Goal: Task Accomplishment & Management: Complete application form

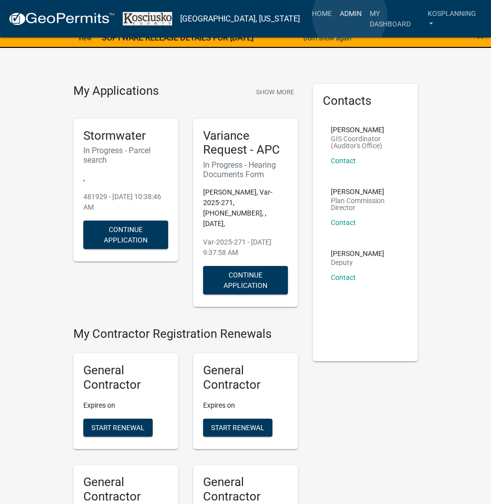
click at [350, 16] on link "Admin" at bounding box center [351, 13] width 30 height 19
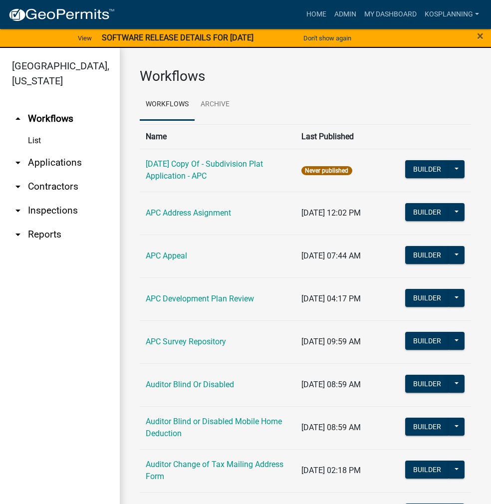
click at [50, 167] on link "arrow_drop_down Applications" at bounding box center [60, 163] width 120 height 24
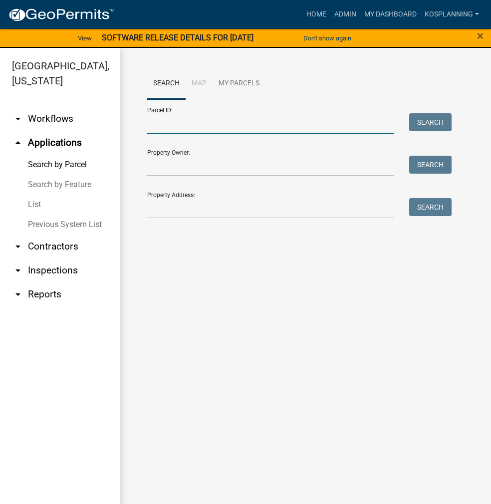
click at [166, 120] on input "Parcel ID:" at bounding box center [270, 123] width 247 height 20
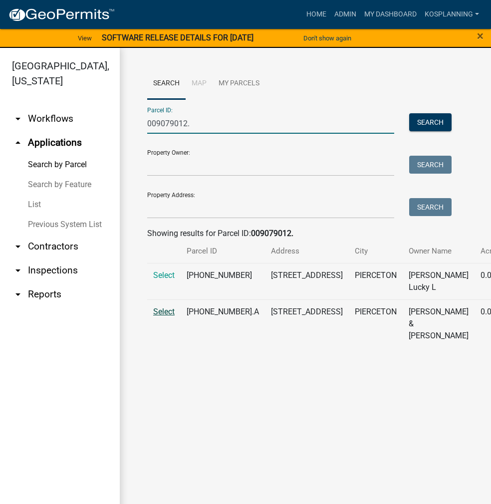
type input "009079012."
click at [166, 316] on span "Select" at bounding box center [163, 311] width 21 height 9
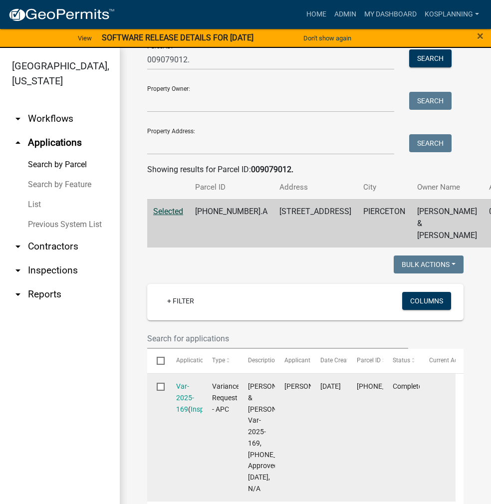
scroll to position [150, 0]
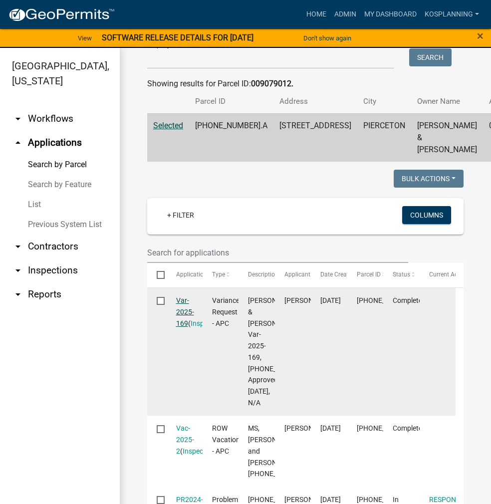
click at [182, 324] on link "Var-2025-169" at bounding box center [185, 311] width 18 height 31
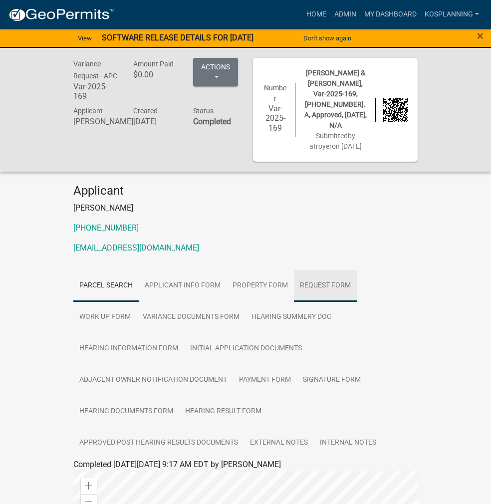
click at [294, 270] on link "Request Form" at bounding box center [325, 286] width 63 height 32
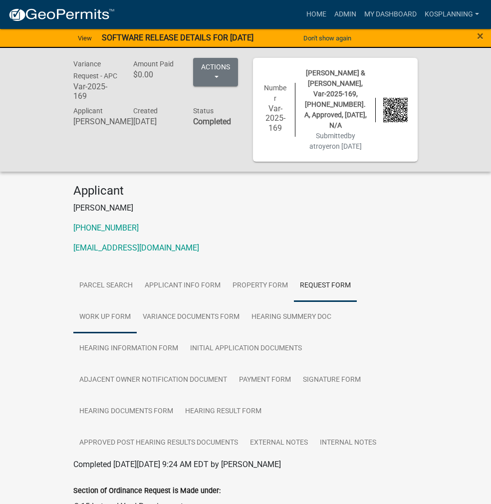
click at [137, 301] on link "Work Up Form" at bounding box center [104, 317] width 63 height 32
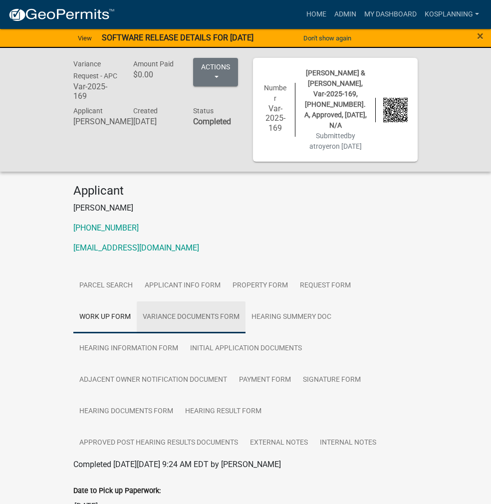
click at [245, 301] on link "Variance Documents Form" at bounding box center [191, 317] width 109 height 32
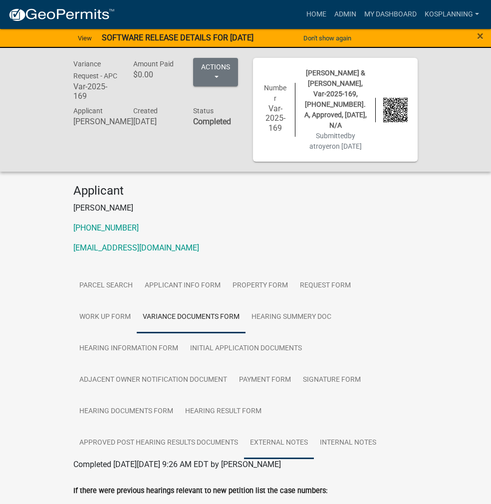
scroll to position [150, 0]
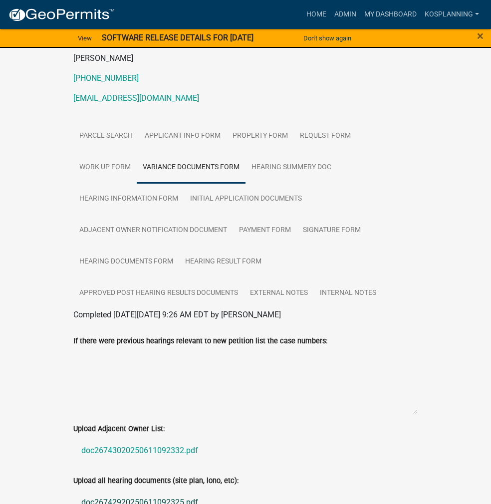
click at [92, 490] on link "doc26742920250611092325.pdf" at bounding box center [245, 502] width 344 height 24
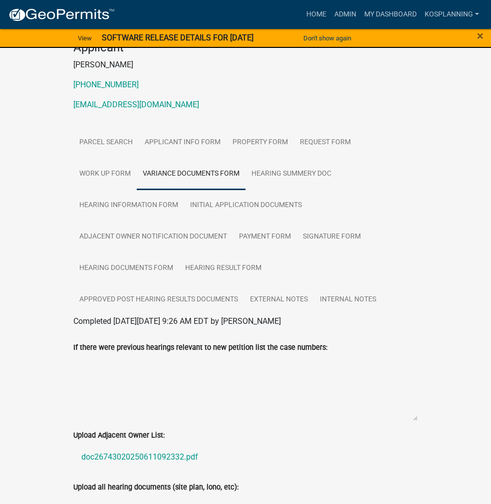
scroll to position [0, 0]
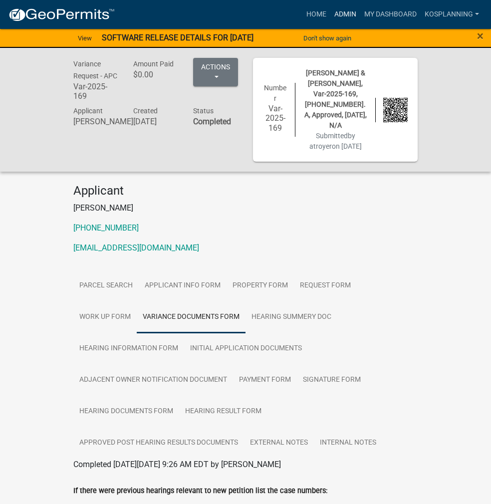
click at [340, 13] on link "Admin" at bounding box center [345, 14] width 30 height 19
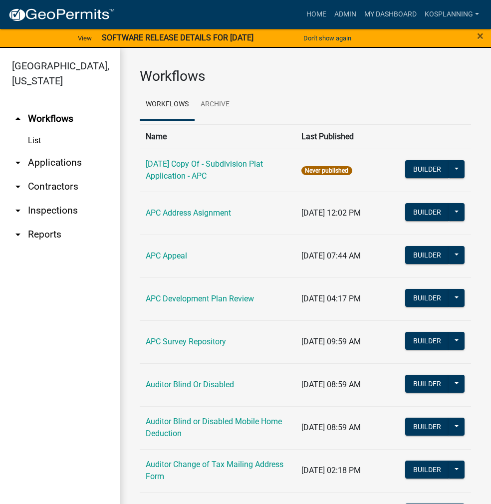
click at [64, 140] on link "List" at bounding box center [60, 141] width 120 height 20
click at [56, 157] on link "arrow_drop_down Applications" at bounding box center [60, 163] width 120 height 24
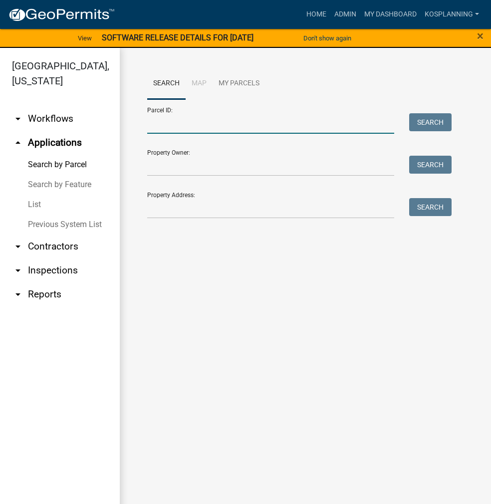
click at [172, 119] on input "Parcel ID:" at bounding box center [270, 123] width 247 height 20
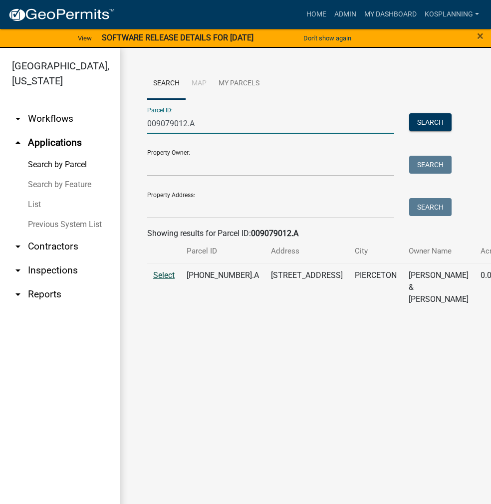
type input "009079012.A"
click at [170, 280] on span "Select" at bounding box center [163, 274] width 21 height 9
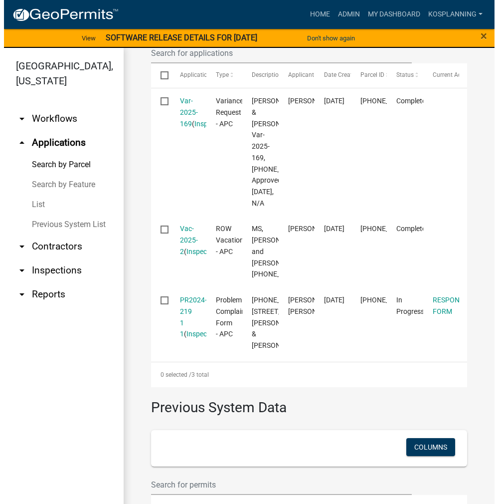
scroll to position [449, 0]
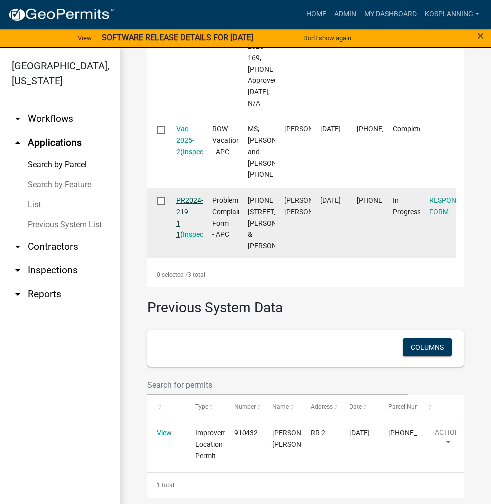
click at [199, 238] on link "PR2024-219 1 1" at bounding box center [189, 217] width 27 height 42
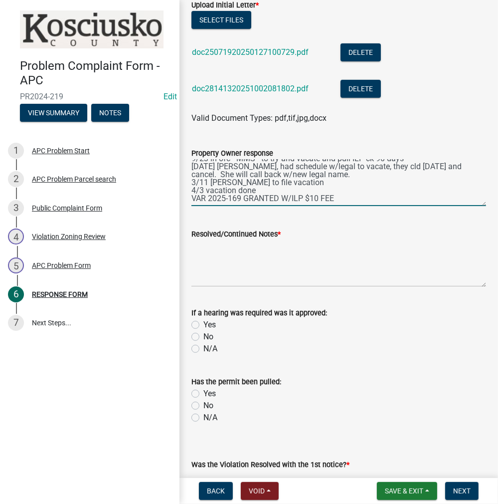
scroll to position [249, 0]
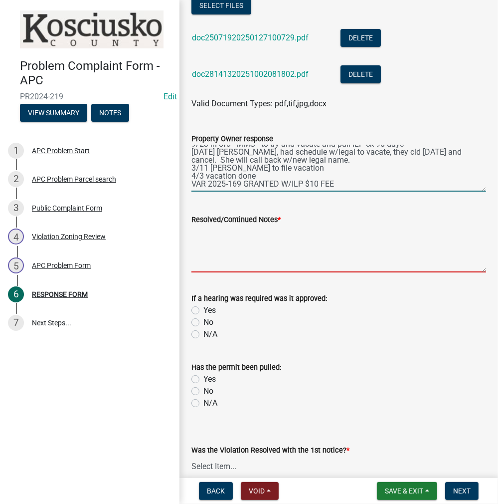
click at [224, 232] on textarea "Resolved/Continued Notes *" at bounding box center [339, 248] width 295 height 47
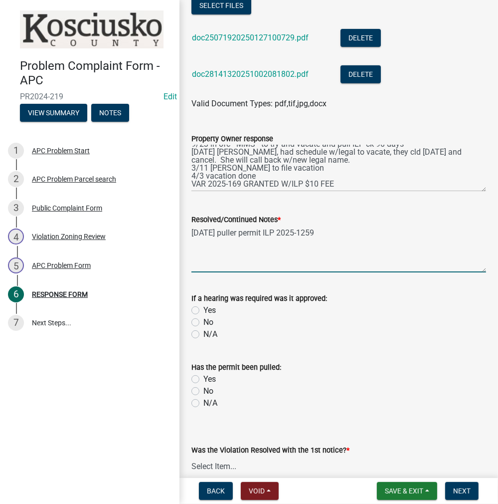
click at [248, 231] on textarea "10/6/2025 puller permit ILP 2025-1259" at bounding box center [339, 248] width 295 height 47
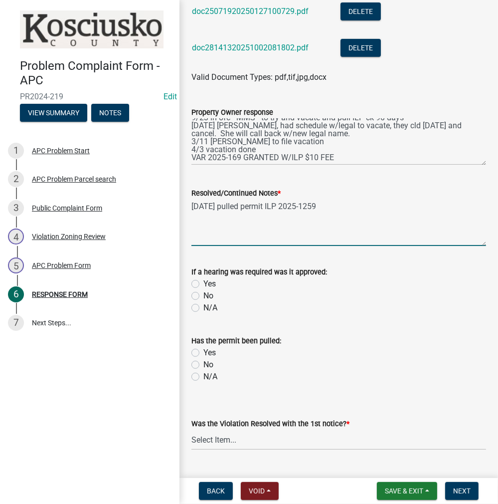
scroll to position [299, 0]
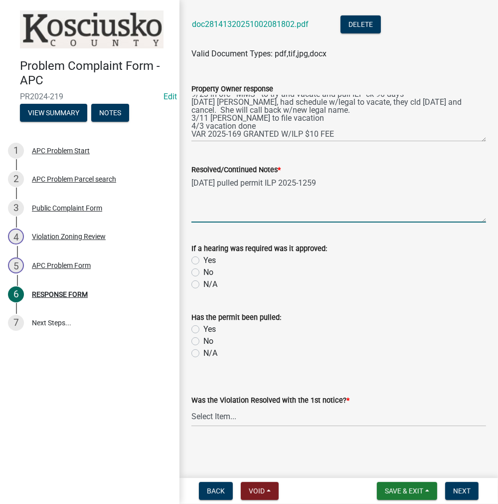
type textarea "10/6/2025 pulled permit ILP 2025-1259"
click at [203, 262] on label "Yes" at bounding box center [209, 260] width 12 height 12
click at [203, 261] on input "Yes" at bounding box center [206, 257] width 6 height 6
radio input "true"
click at [203, 327] on label "Yes" at bounding box center [209, 329] width 12 height 12
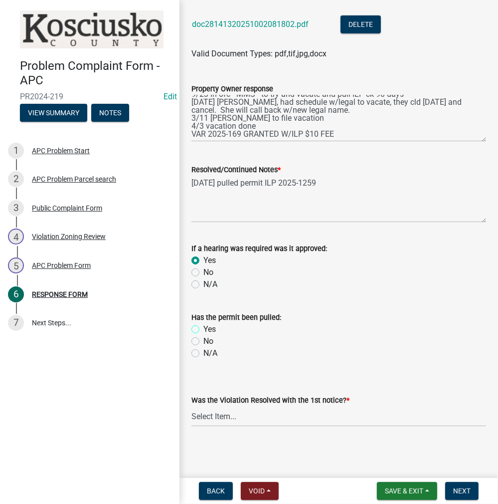
click at [203, 327] on input "Yes" at bounding box center [206, 326] width 6 height 6
radio input "true"
click at [236, 417] on select "Select Item... Yes No N/A" at bounding box center [339, 416] width 295 height 20
click at [192, 406] on select "Select Item... Yes No N/A" at bounding box center [339, 416] width 295 height 20
select select "5030bcce-08bd-4353-ba19-2f22d14eb7e0"
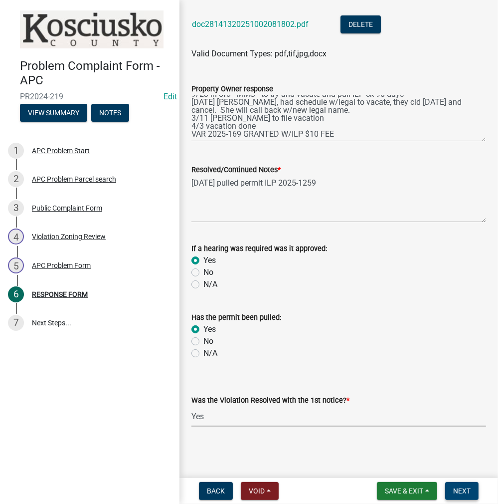
click at [467, 489] on span "Next" at bounding box center [461, 491] width 17 height 8
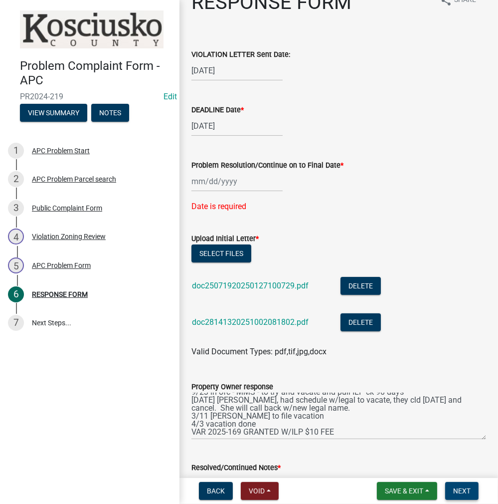
scroll to position [20, 0]
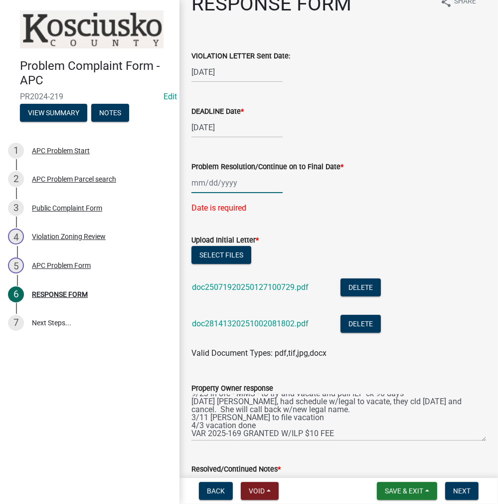
click at [243, 182] on div at bounding box center [237, 183] width 91 height 20
select select "10"
select select "2025"
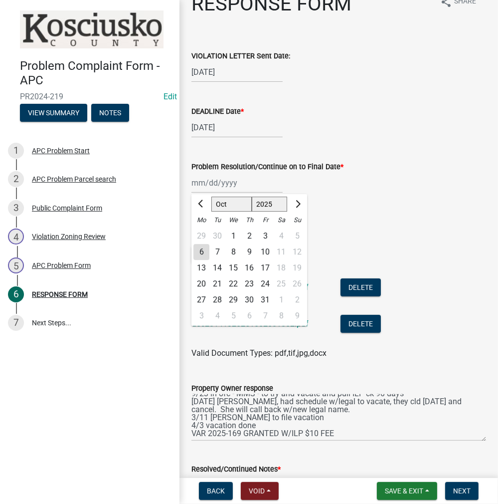
click at [203, 253] on div "6" at bounding box center [202, 252] width 16 height 16
type input "[DATE]"
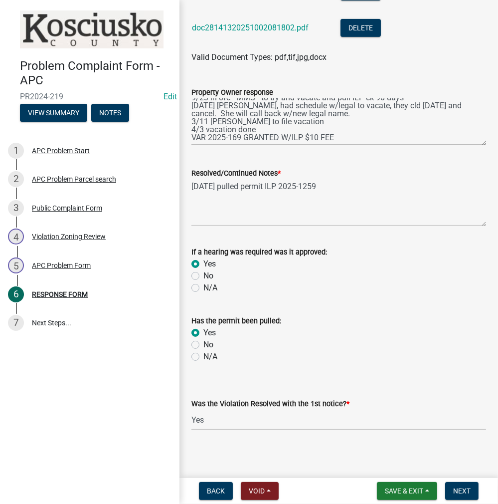
scroll to position [299, 0]
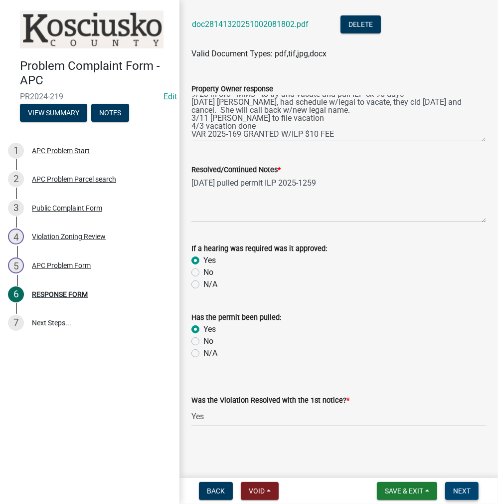
click at [454, 488] on span "Next" at bounding box center [461, 491] width 17 height 8
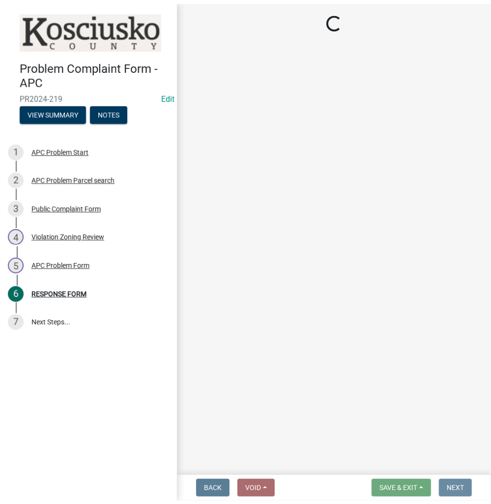
scroll to position [0, 0]
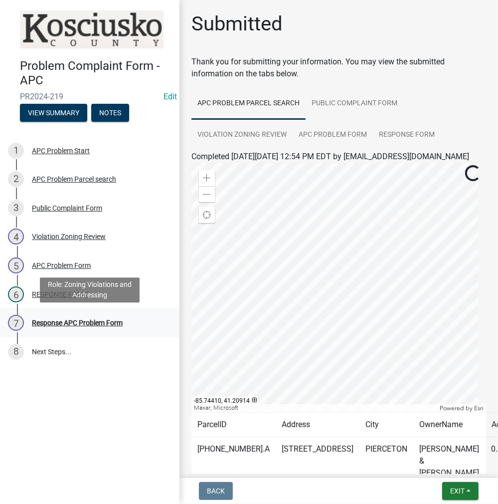
click at [105, 321] on div "Response APC Problem Form" at bounding box center [77, 322] width 91 height 7
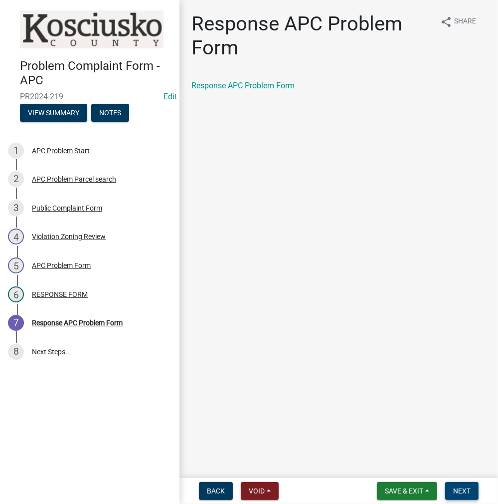
click at [454, 485] on button "Next" at bounding box center [461, 491] width 33 height 18
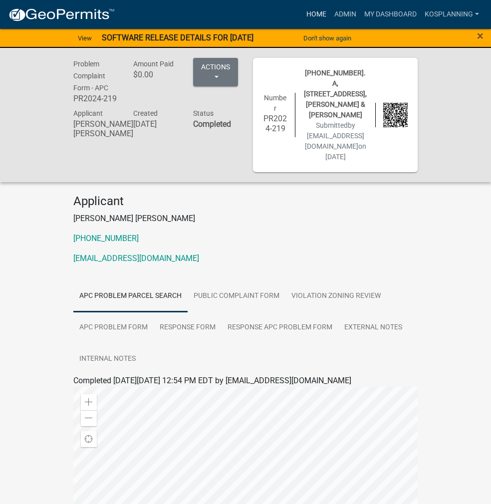
click at [317, 14] on link "Home" at bounding box center [316, 14] width 28 height 19
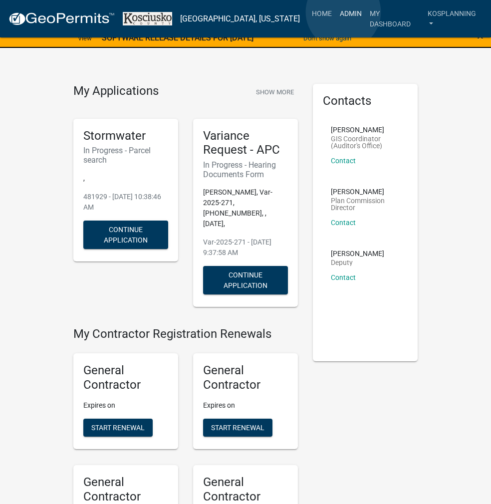
click at [343, 12] on link "Admin" at bounding box center [351, 13] width 30 height 19
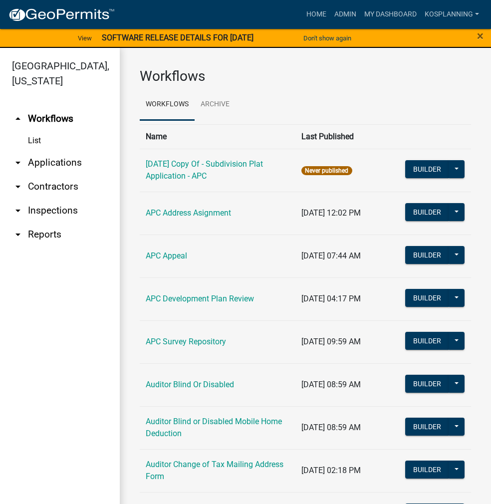
click at [63, 190] on link "arrow_drop_down Contractors" at bounding box center [60, 187] width 120 height 24
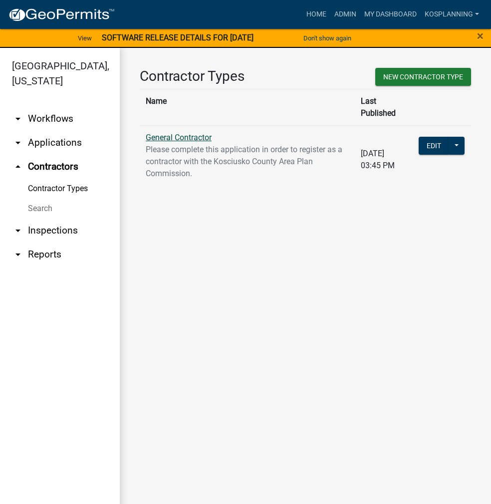
click at [172, 133] on link "General Contractor" at bounding box center [179, 137] width 66 height 9
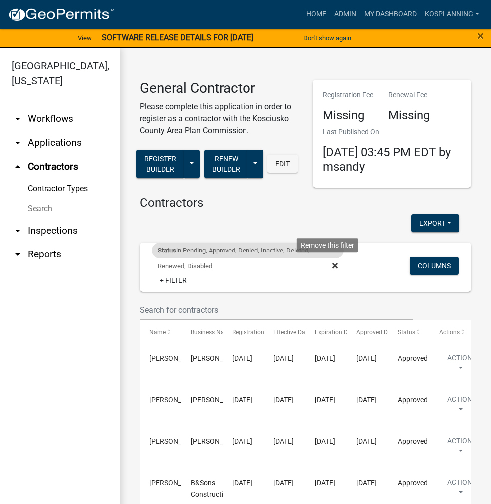
click at [332, 266] on icon at bounding box center [334, 265] width 5 height 5
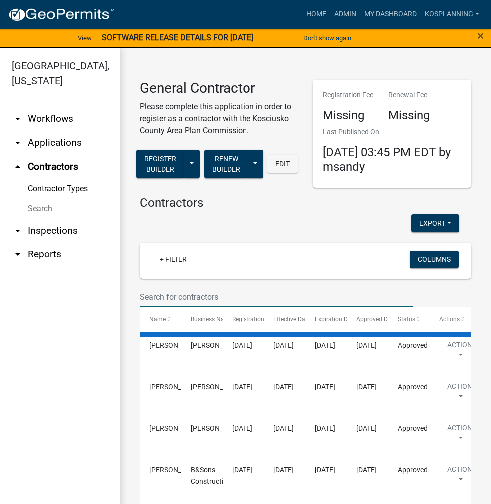
click at [162, 288] on input "text" at bounding box center [276, 297] width 273 height 20
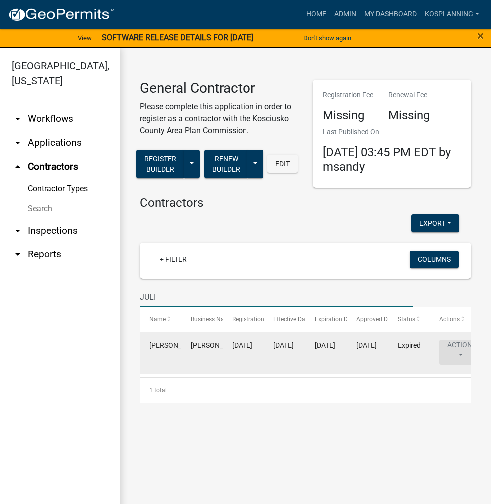
type input "JULI"
click at [458, 341] on button "Action" at bounding box center [459, 352] width 41 height 25
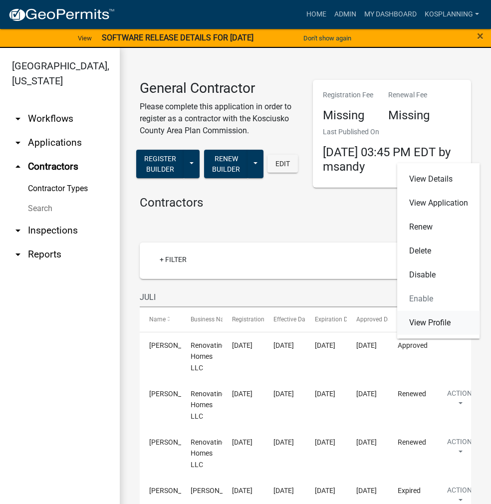
click at [433, 328] on link "View Profile" at bounding box center [438, 323] width 83 height 24
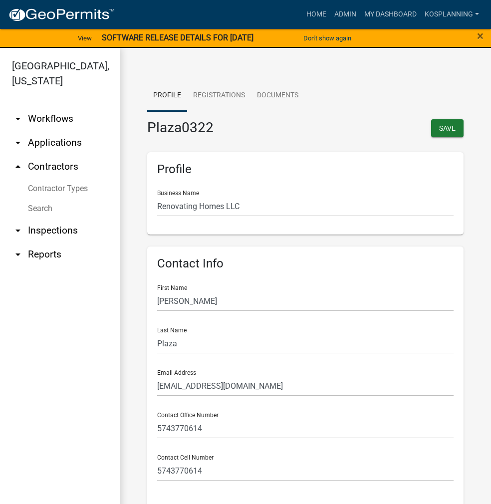
click at [59, 168] on link "arrow_drop_up Contractors" at bounding box center [60, 167] width 120 height 24
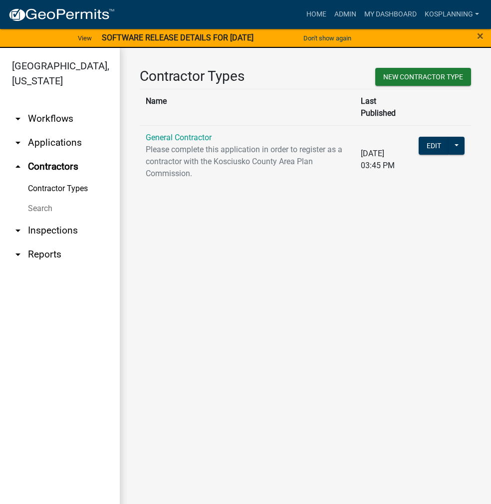
click at [166, 144] on p "Please complete this application in order to register as a contractor with the …" at bounding box center [247, 162] width 203 height 36
click at [173, 133] on link "General Contractor" at bounding box center [179, 137] width 66 height 9
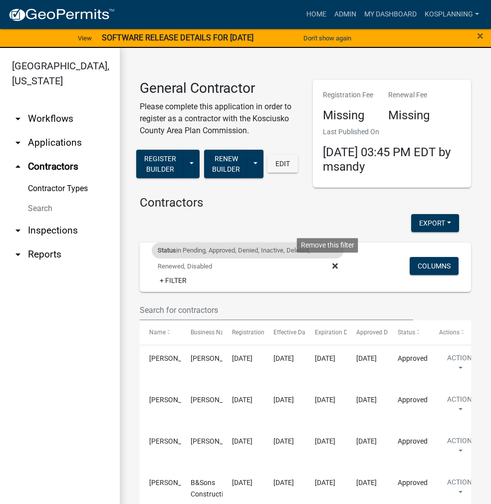
click at [332, 269] on icon at bounding box center [334, 266] width 5 height 8
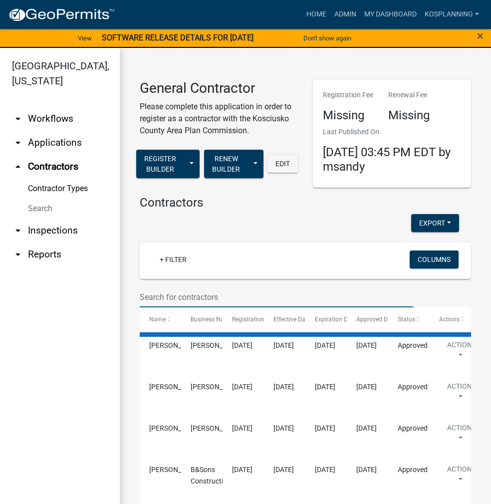
click at [176, 288] on input "text" at bounding box center [276, 297] width 273 height 20
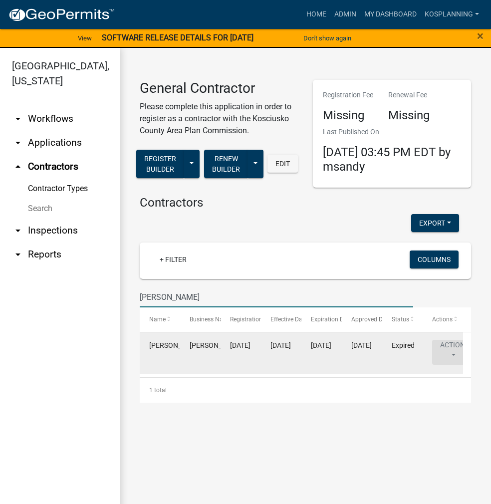
type input "[PERSON_NAME]"
click at [446, 344] on button "Action" at bounding box center [452, 352] width 41 height 25
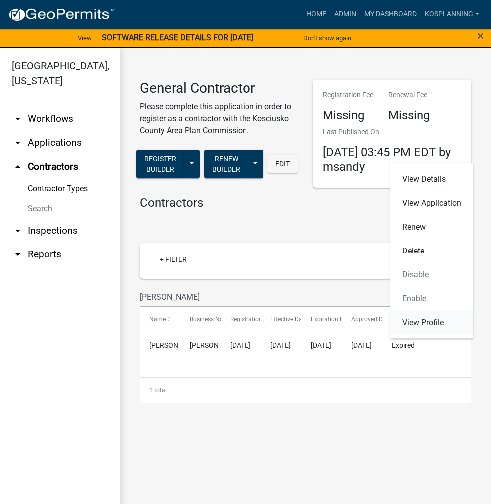
click at [439, 321] on link "View Profile" at bounding box center [431, 323] width 83 height 24
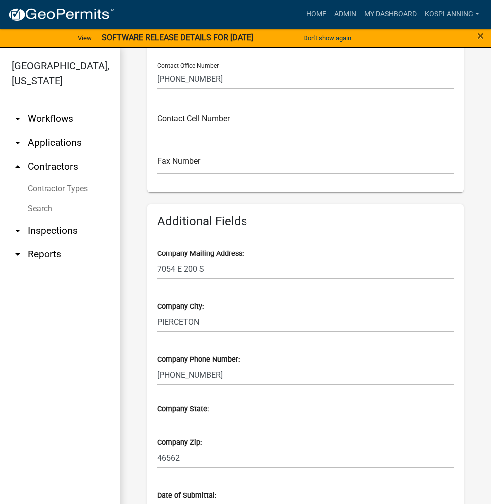
scroll to position [399, 0]
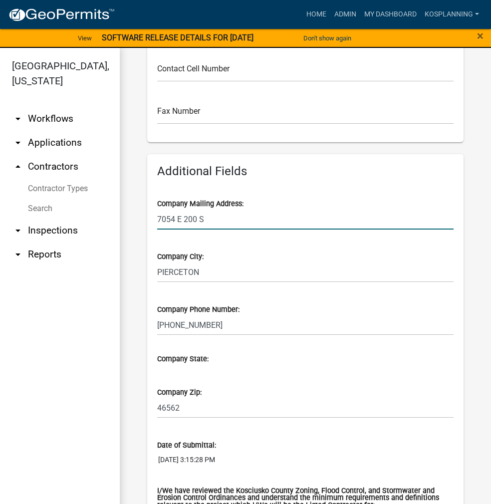
drag, startPoint x: 215, startPoint y: 221, endPoint x: 137, endPoint y: 214, distance: 79.1
click at [137, 214] on div "Profile Registrations Documents JULIEMARTINEZ Save Profile Business Name [PERSO…" at bounding box center [305, 277] width 371 height 1257
type input "1743 S MAIN ST"
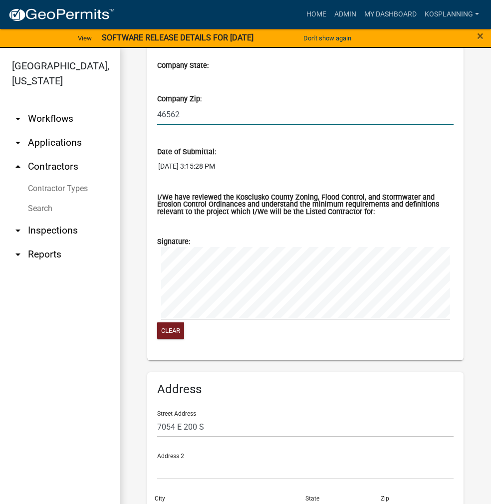
scroll to position [790, 0]
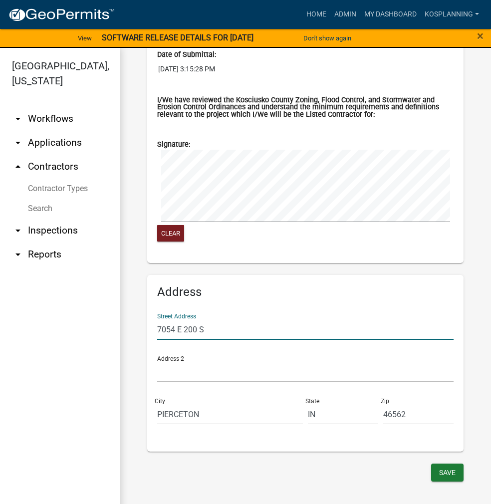
drag, startPoint x: 235, startPoint y: 328, endPoint x: 132, endPoint y: 330, distance: 103.3
type input "1743 S MAIN ST"
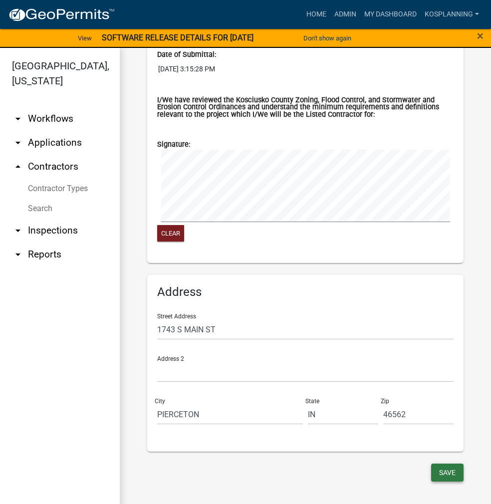
click at [446, 471] on button "Save" at bounding box center [447, 472] width 32 height 18
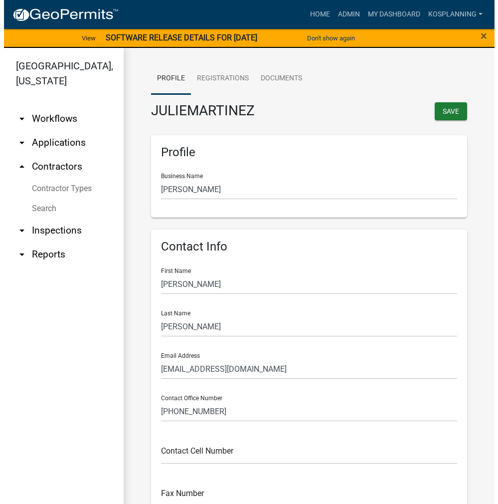
scroll to position [0, 0]
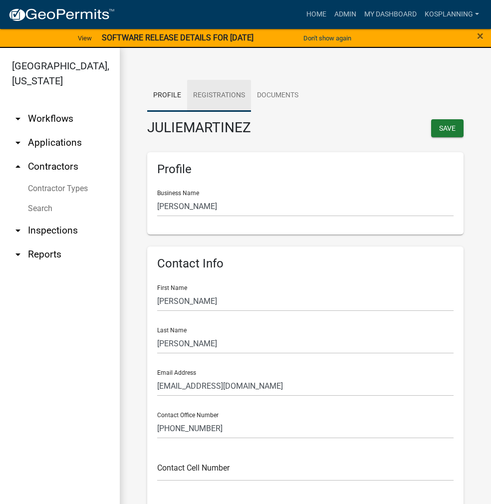
click at [237, 96] on link "Registrations" at bounding box center [219, 96] width 64 height 32
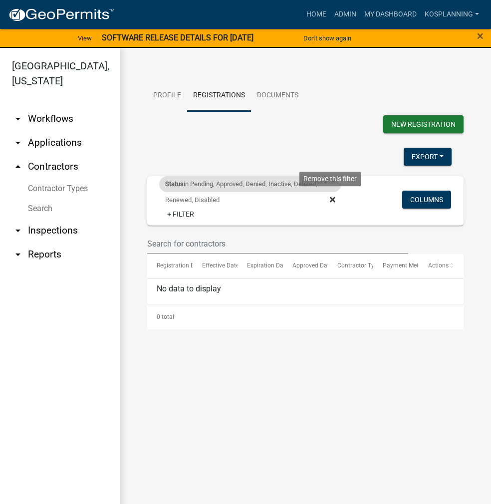
click at [331, 201] on icon at bounding box center [332, 199] width 5 height 5
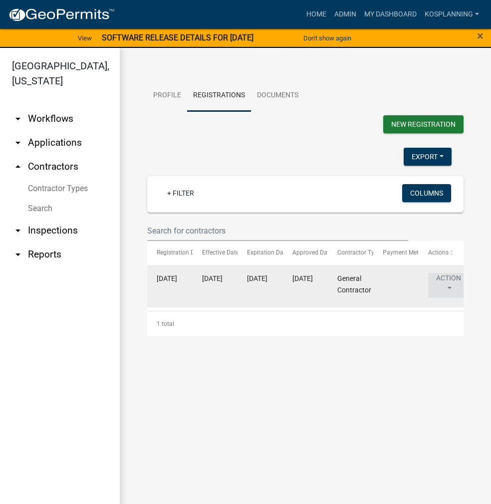
click at [443, 286] on button "Action" at bounding box center [448, 285] width 41 height 25
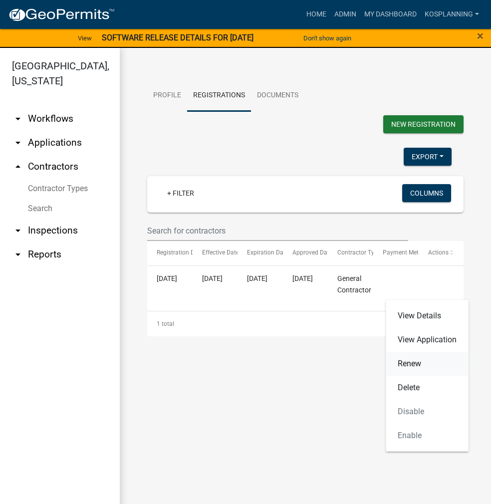
click at [419, 368] on link "Renew" at bounding box center [427, 364] width 83 height 24
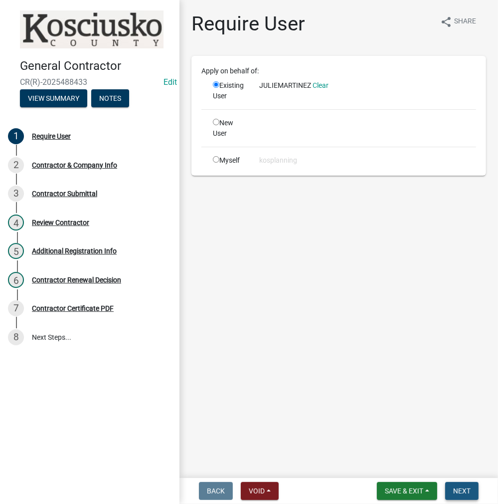
click at [465, 492] on span "Next" at bounding box center [461, 491] width 17 height 8
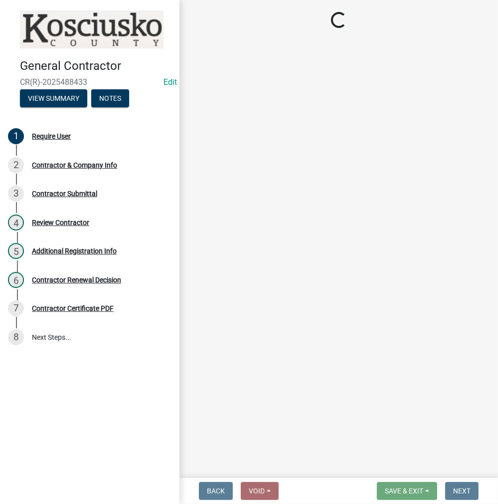
select select "IN"
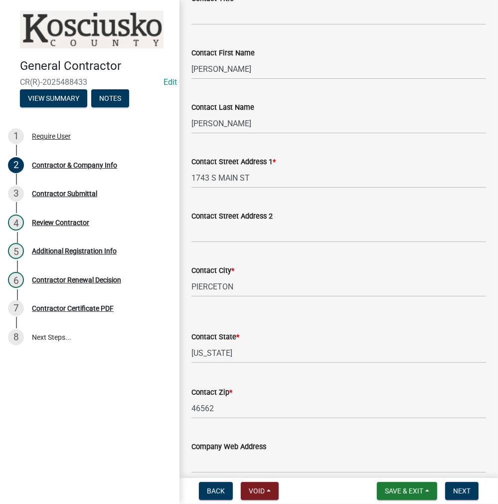
scroll to position [120, 0]
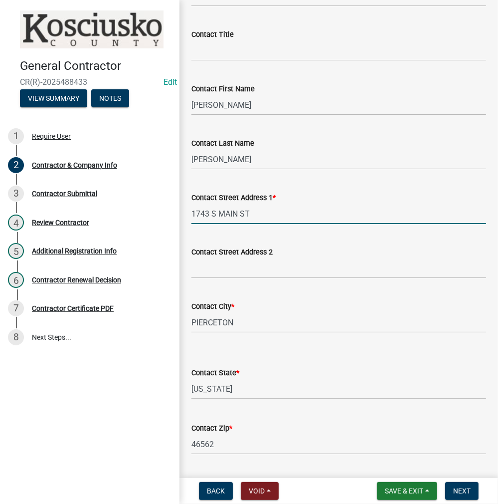
click at [254, 214] on input "1743 S MAIN ST" at bounding box center [339, 213] width 295 height 20
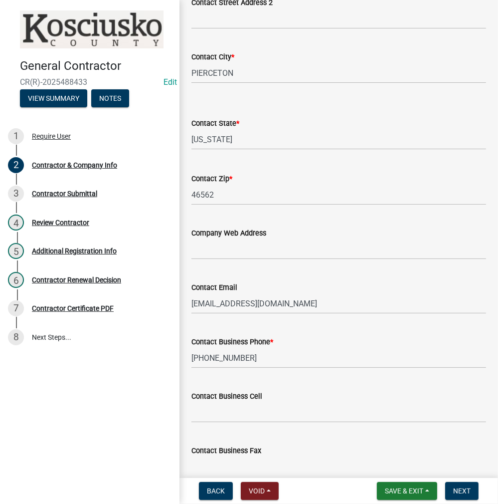
scroll to position [419, 0]
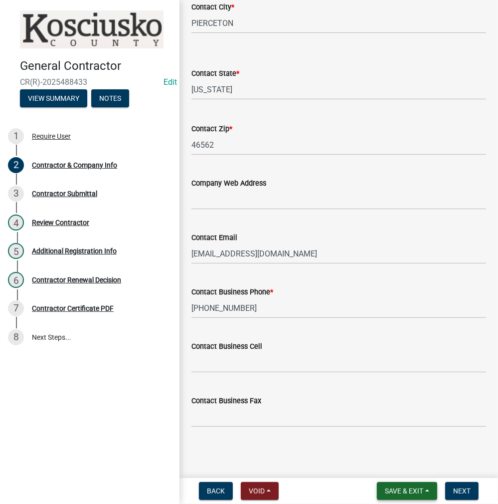
type input "1743 S MAIN LN"
click at [402, 487] on span "Save & Exit" at bounding box center [404, 491] width 38 height 8
click at [383, 438] on button "Save" at bounding box center [398, 441] width 80 height 24
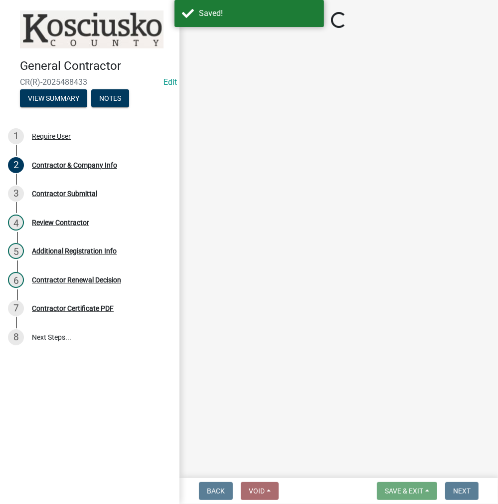
select select "IN"
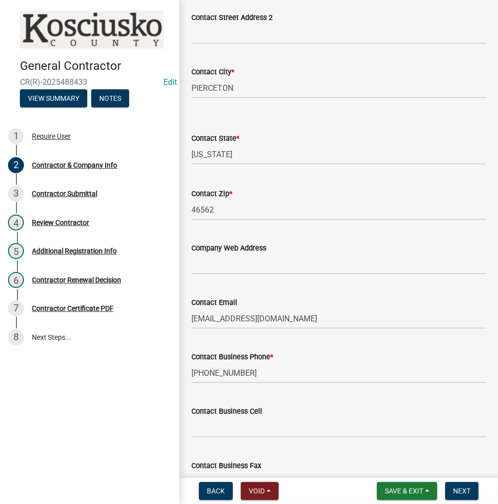
scroll to position [419, 0]
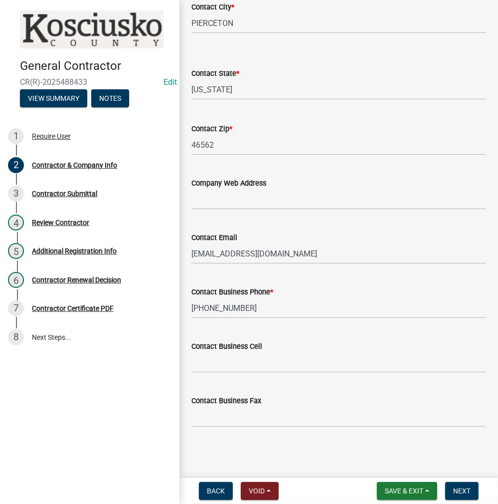
click at [478, 501] on nav "Back Void Withdraw Lock Expire Void Save & Exit Save Save & Exit Next" at bounding box center [339, 491] width 319 height 26
click at [474, 495] on button "Next" at bounding box center [461, 491] width 33 height 18
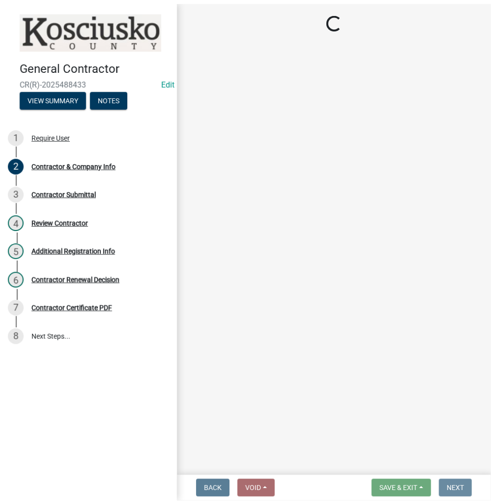
scroll to position [0, 0]
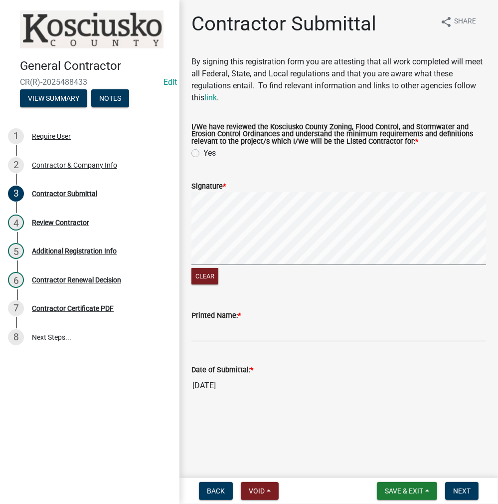
click at [203, 152] on label "Yes" at bounding box center [209, 153] width 12 height 12
click at [203, 152] on input "Yes" at bounding box center [206, 150] width 6 height 6
radio input "true"
click at [224, 326] on input "Printed Name: *" at bounding box center [339, 331] width 295 height 20
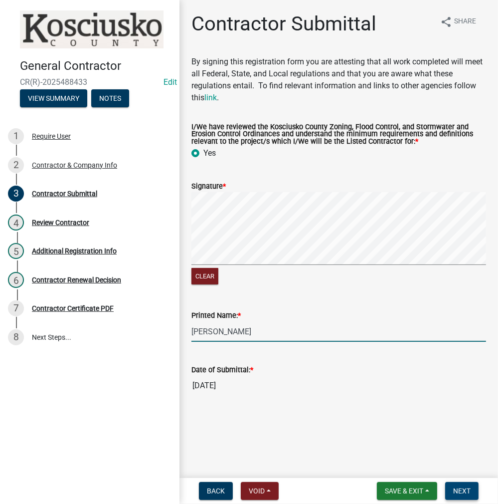
type input "[PERSON_NAME]"
click at [456, 487] on span "Next" at bounding box center [461, 491] width 17 height 8
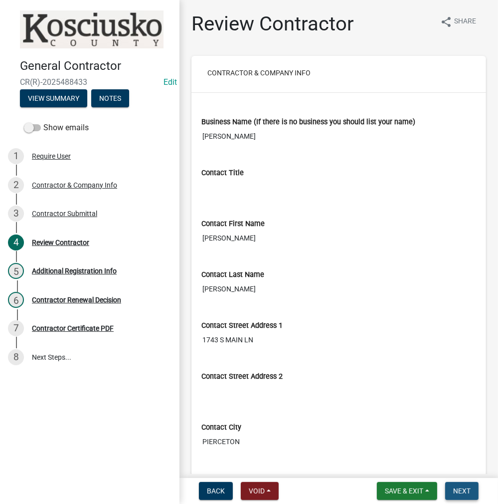
click at [456, 487] on span "Next" at bounding box center [461, 491] width 17 height 8
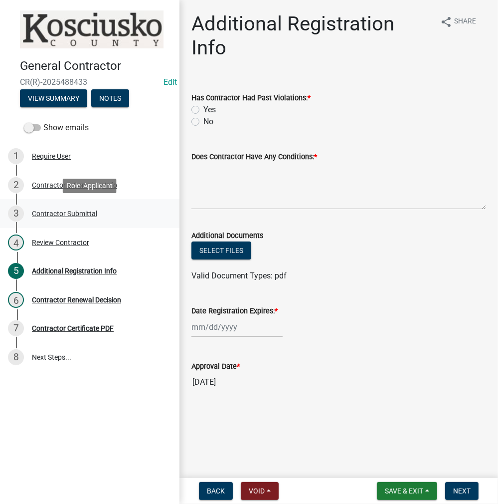
click at [62, 215] on div "Contractor Submittal" at bounding box center [64, 213] width 65 height 7
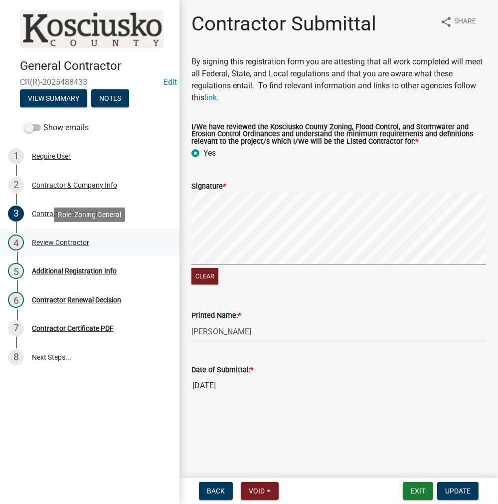
click at [50, 242] on div "Review Contractor" at bounding box center [60, 242] width 57 height 7
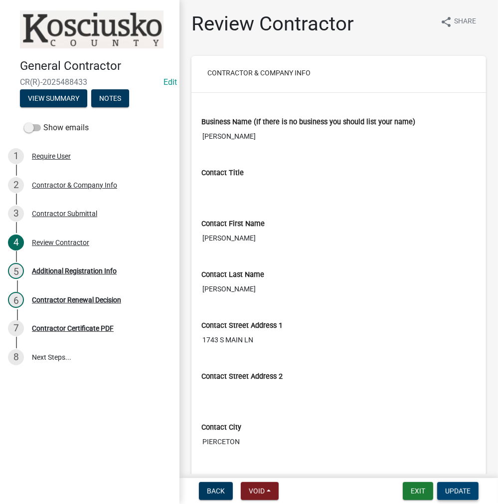
click at [459, 492] on span "Update" at bounding box center [457, 491] width 25 height 8
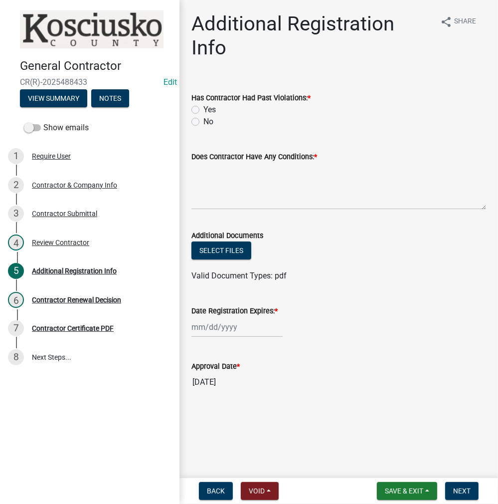
click at [196, 117] on div "No" at bounding box center [339, 122] width 295 height 12
click at [203, 121] on label "No" at bounding box center [208, 122] width 10 height 12
click at [203, 121] on input "No" at bounding box center [206, 119] width 6 height 6
radio input "true"
click at [230, 200] on textarea "Does Contractor Have Any Conditions: *" at bounding box center [339, 186] width 295 height 47
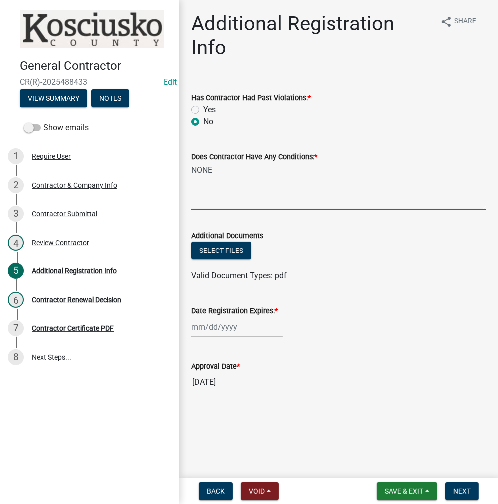
type textarea "NONE"
click at [230, 329] on div at bounding box center [237, 327] width 91 height 20
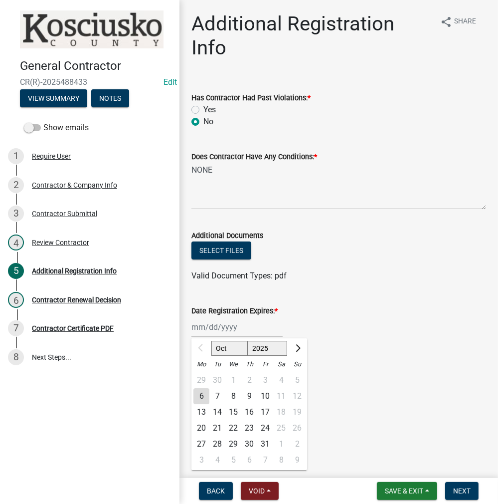
click at [257, 348] on select "2025 2026 2027 2028 2029 2030 2031 2032 2033 2034 2035 2036 2037 2038 2039 2040…" at bounding box center [268, 348] width 40 height 15
select select "2026"
click at [248, 341] on select "2025 2026 2027 2028 2029 2030 2031 2032 2033 2034 2035 2036 2037 2038 2039 2040…" at bounding box center [268, 348] width 40 height 15
click at [213, 396] on div "6" at bounding box center [217, 396] width 16 height 16
type input "[DATE]"
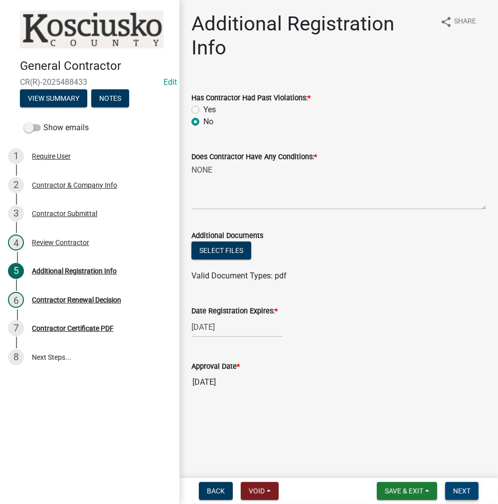
click at [464, 485] on button "Next" at bounding box center [461, 491] width 33 height 18
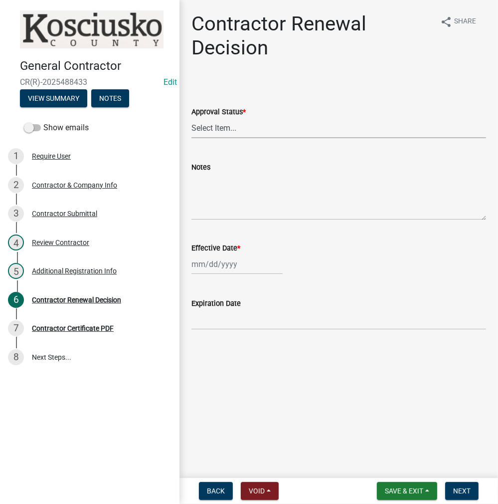
click at [215, 120] on select "Select Item... Approved Denied" at bounding box center [339, 128] width 295 height 20
click at [192, 118] on select "Select Item... Approved Denied" at bounding box center [339, 128] width 295 height 20
select select "30db8998-795d-4bbe-8e49-f1ade8865815"
select select "10"
select select "2025"
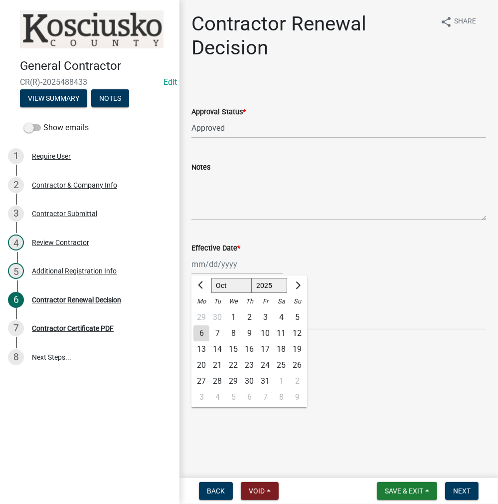
click at [223, 262] on div "[PERSON_NAME] Feb Mar Apr [PERSON_NAME][DATE] Oct Nov [DATE] 1526 1527 1528 152…" at bounding box center [237, 264] width 91 height 20
click at [204, 327] on div "6" at bounding box center [202, 333] width 16 height 16
type input "[DATE]"
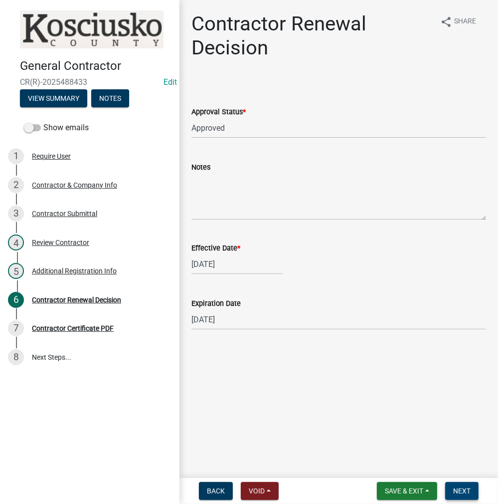
click at [454, 489] on span "Next" at bounding box center [461, 491] width 17 height 8
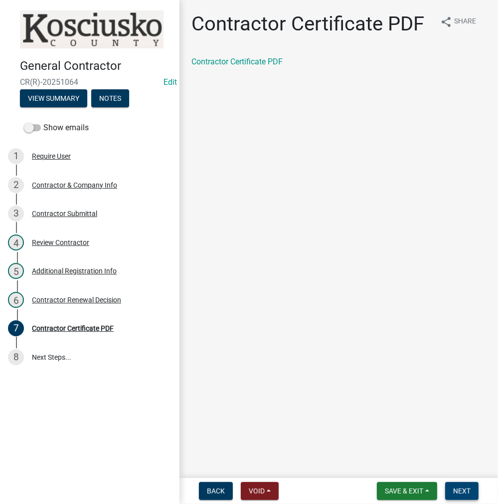
click at [454, 498] on button "Next" at bounding box center [461, 491] width 33 height 18
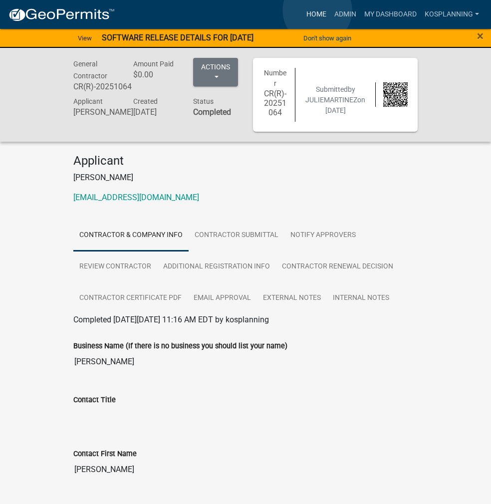
click at [317, 10] on link "Home" at bounding box center [316, 14] width 28 height 19
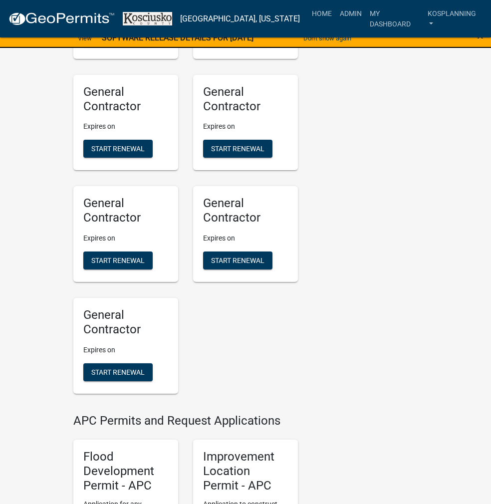
scroll to position [1097, 0]
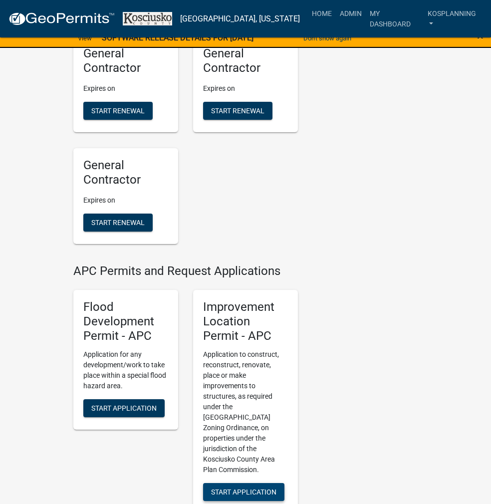
click at [245, 487] on span "Start Application" at bounding box center [243, 491] width 65 height 8
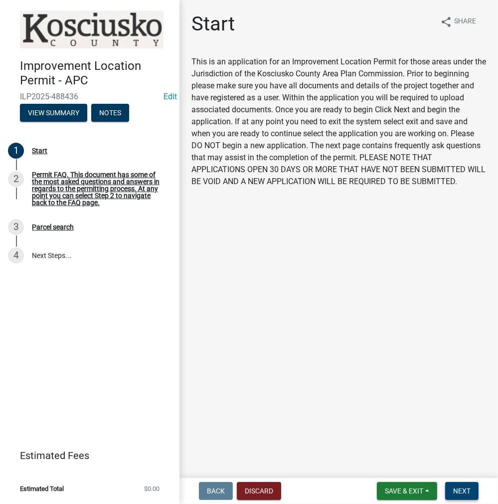
click at [452, 484] on button "Next" at bounding box center [461, 491] width 33 height 18
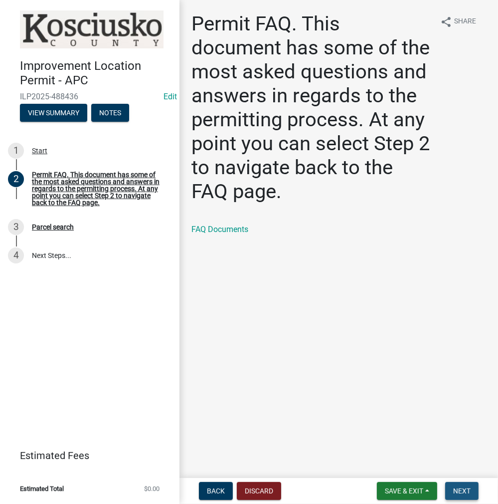
click at [469, 490] on span "Next" at bounding box center [461, 491] width 17 height 8
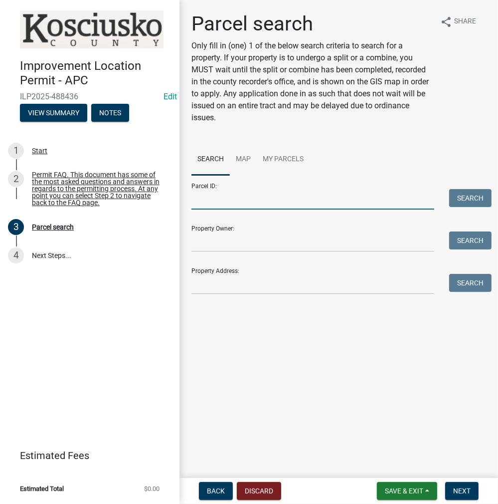
click at [207, 194] on input "Parcel ID:" at bounding box center [313, 199] width 243 height 20
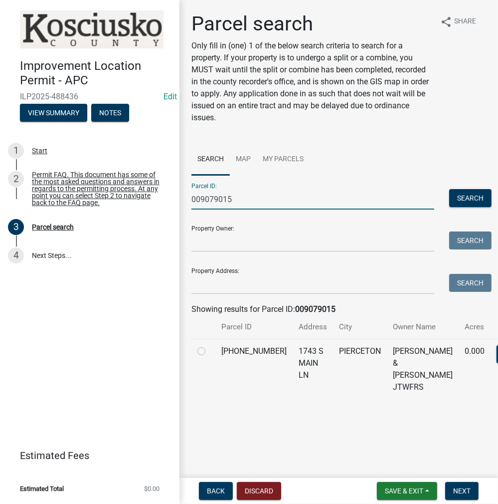
type input "009079015"
drag, startPoint x: 200, startPoint y: 362, endPoint x: 205, endPoint y: 366, distance: 6.8
click at [209, 345] on label at bounding box center [209, 345] width 0 height 0
click at [209, 352] on input "radio" at bounding box center [212, 348] width 6 height 6
radio input "true"
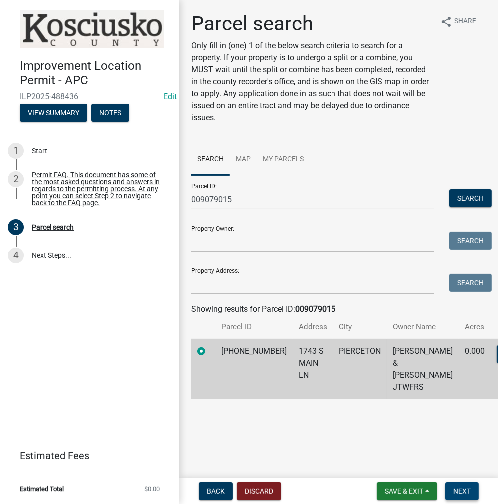
click at [471, 495] on button "Next" at bounding box center [461, 491] width 33 height 18
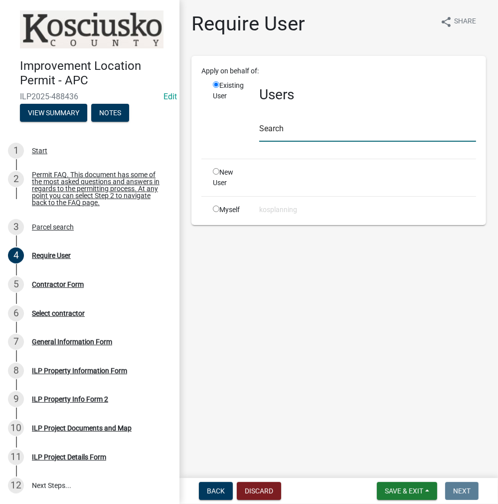
click at [271, 127] on input "text" at bounding box center [367, 131] width 217 height 20
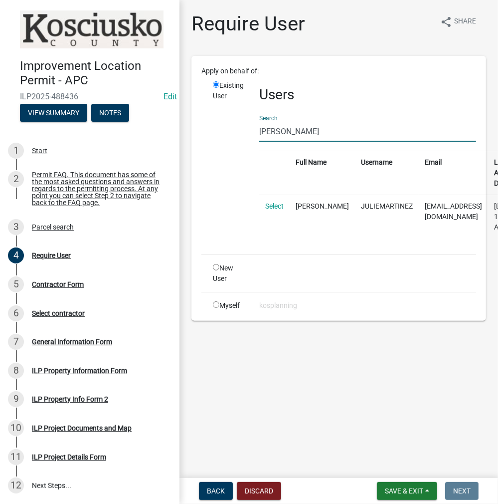
type input "[PERSON_NAME]"
click at [281, 215] on td "Select" at bounding box center [274, 217] width 30 height 44
click at [275, 205] on link "Select" at bounding box center [274, 206] width 18 height 8
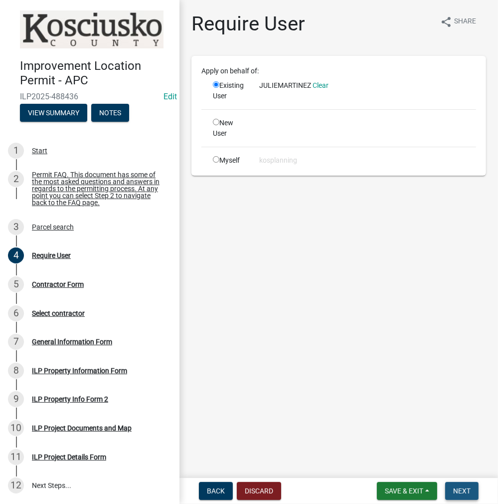
click at [462, 487] on span "Next" at bounding box center [461, 491] width 17 height 8
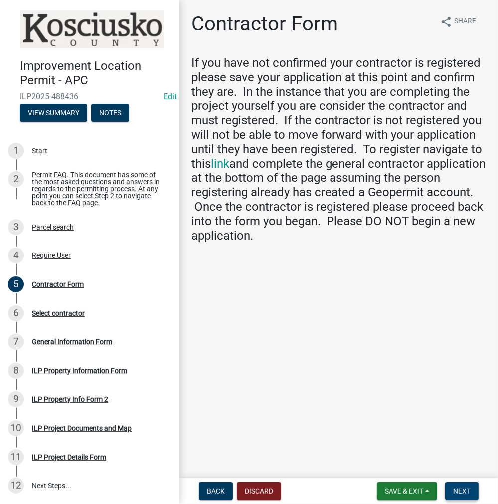
click at [462, 491] on span "Next" at bounding box center [461, 491] width 17 height 8
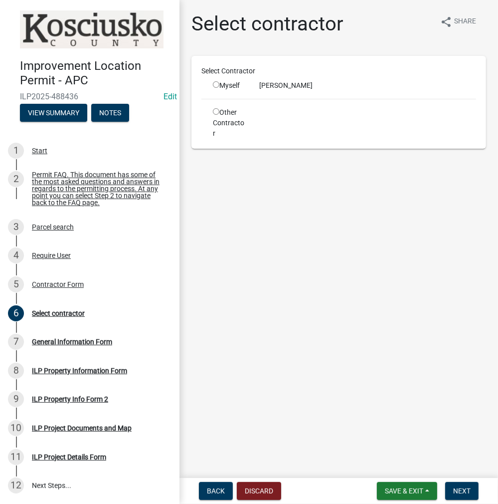
click at [215, 84] on input "radio" at bounding box center [216, 84] width 6 height 6
radio input "true"
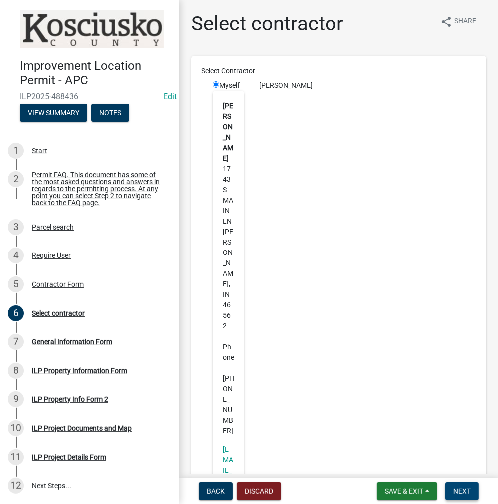
click at [463, 491] on span "Next" at bounding box center [461, 491] width 17 height 8
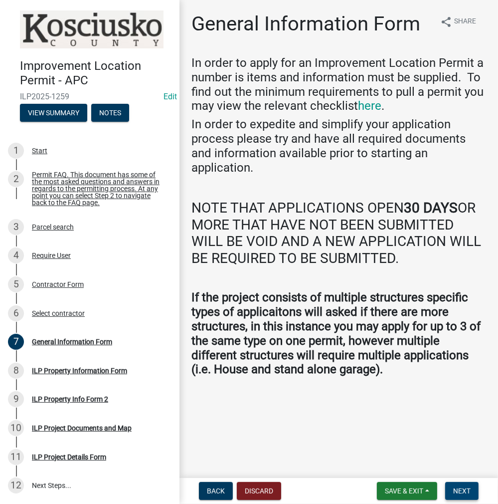
click at [463, 491] on span "Next" at bounding box center [461, 491] width 17 height 8
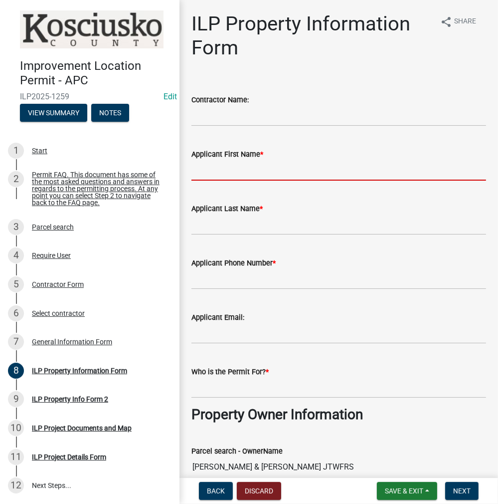
click at [202, 170] on input "Applicant First Name *" at bounding box center [339, 170] width 295 height 20
type input "[PERSON_NAME]"
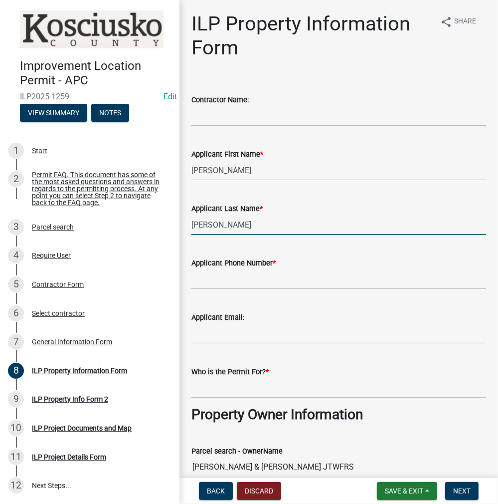
type input "[PERSON_NAME]"
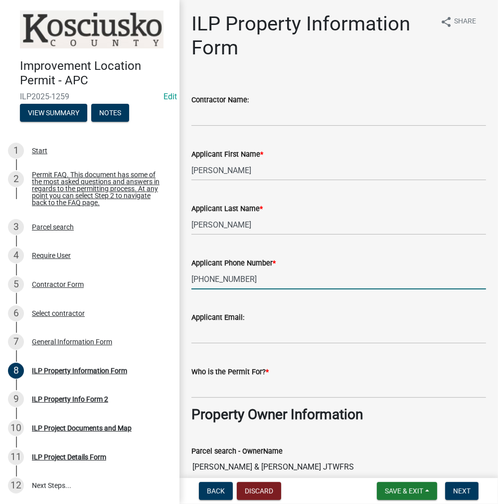
type input "[PHONE_NUMBER]"
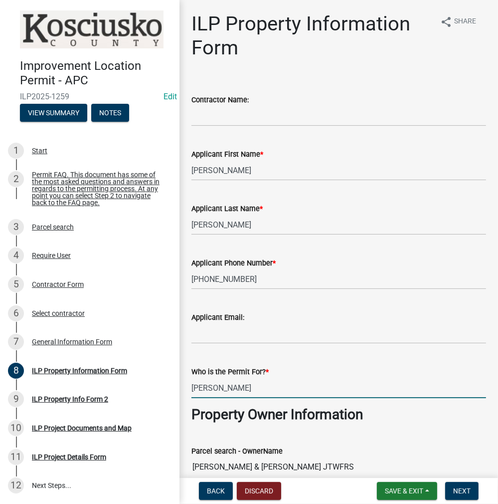
type input "[PERSON_NAME]"
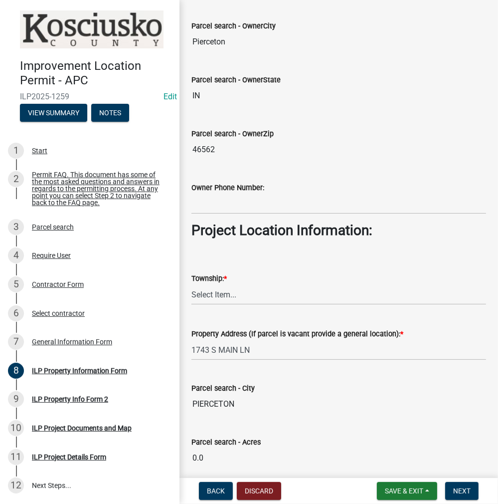
scroll to position [732, 0]
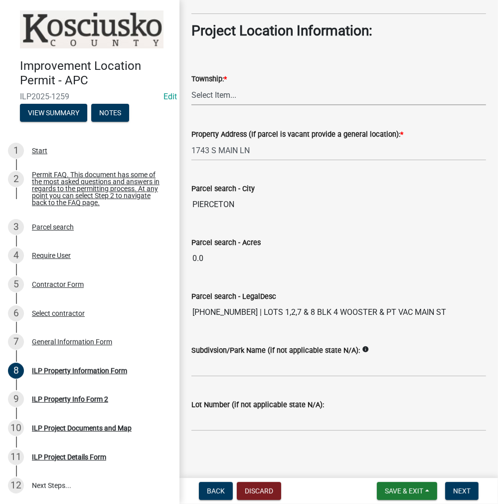
click at [219, 93] on select "Select Item... [PERSON_NAME] - Elkhart Co Clay Etna [GEOGRAPHIC_DATA][PERSON_NA…" at bounding box center [339, 95] width 295 height 20
click at [192, 85] on select "Select Item... [PERSON_NAME] - Elkhart Co Clay Etna [GEOGRAPHIC_DATA][PERSON_NA…" at bounding box center [339, 95] width 295 height 20
select select "8c57e534-4bb7-4f1e-ba6a-a976fd74bead"
click at [215, 365] on input "Subdivsion/Park Name (if not applicable state N/A):" at bounding box center [339, 366] width 295 height 20
type input "WOOSTER"
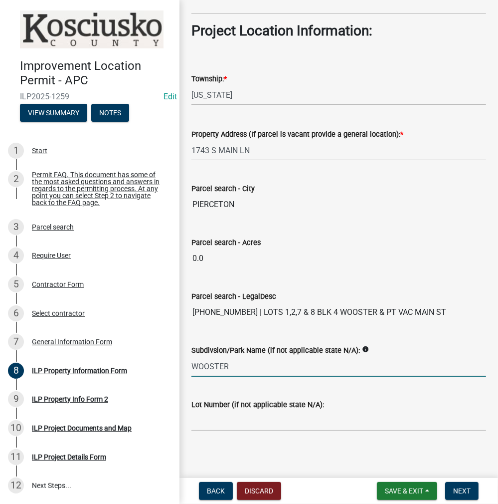
drag, startPoint x: 243, startPoint y: 368, endPoint x: 185, endPoint y: 359, distance: 59.5
click at [190, 359] on div "Subdivsion/Park Name (if not applicable state N/A): info WOOSTER" at bounding box center [339, 353] width 310 height 46
click at [202, 365] on input "Subdivsion/Park Name (if not applicable state N/A):" at bounding box center [339, 366] width 295 height 20
type input "BLK 8 WOOSTER"
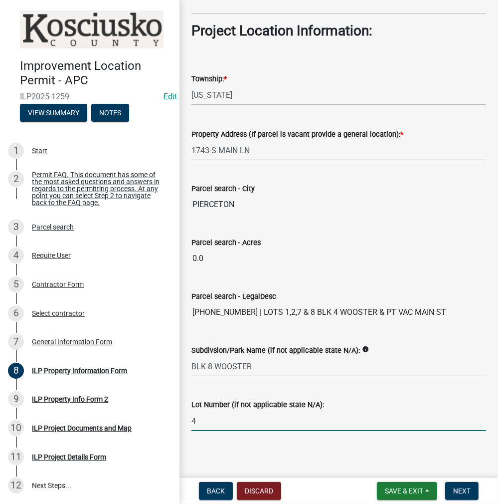
type input "4"
click at [464, 485] on button "Next" at bounding box center [461, 491] width 33 height 18
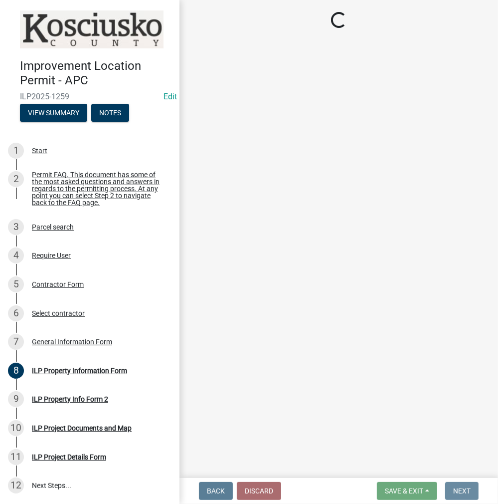
scroll to position [0, 0]
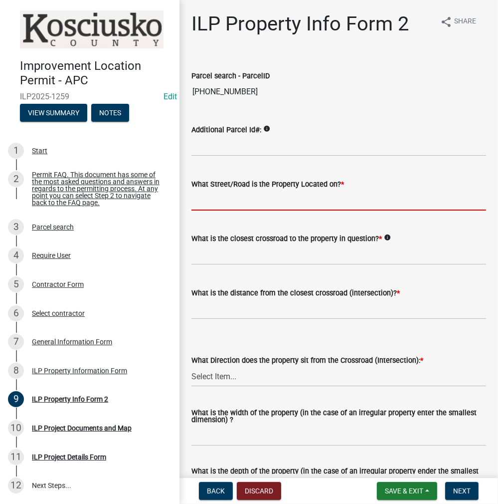
click at [218, 200] on input "What Street/Road is the Property Located on? *" at bounding box center [339, 200] width 295 height 20
type input "WOOSTER RD"
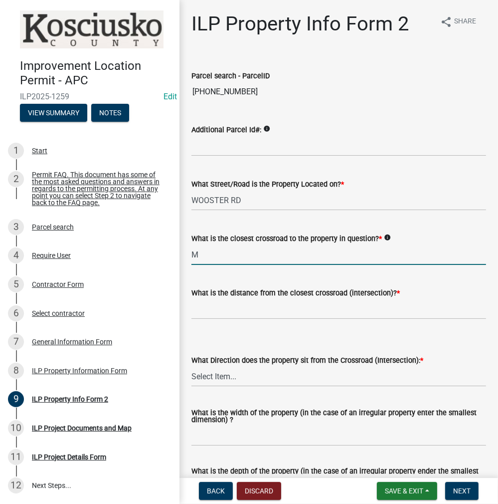
type input "M"
click at [220, 309] on input "text" at bounding box center [339, 309] width 295 height 20
type input "248"
select select "7b11be74-d7bb-4878-8b50-4ecdc0000cbf"
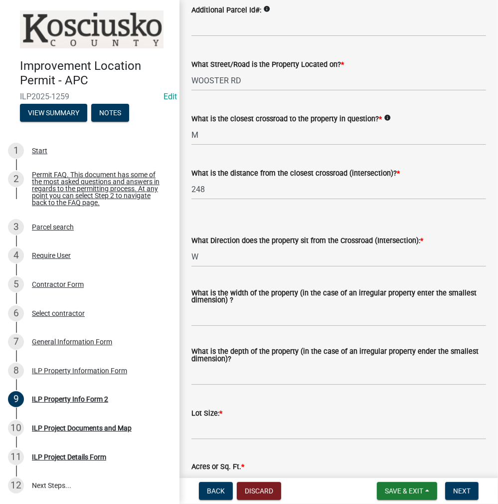
scroll to position [200, 0]
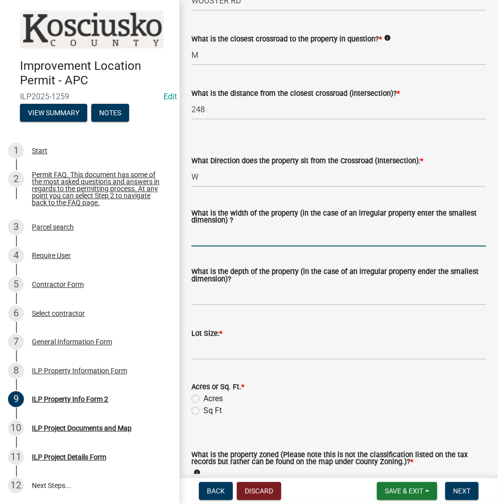
click at [208, 236] on input "What is the width of the property (in the case of an irregular property enter t…" at bounding box center [339, 236] width 295 height 20
type input "66"
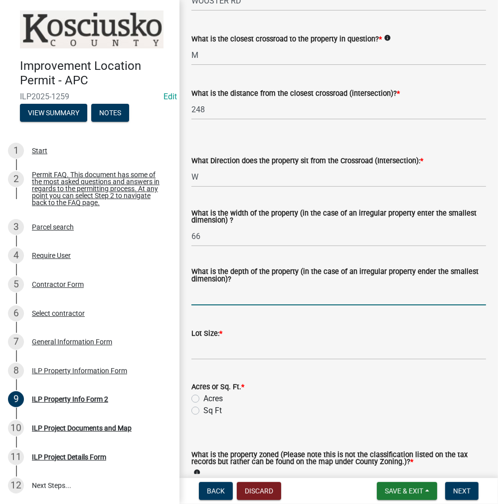
click at [203, 292] on input "What is the depth of the property (in the case of an irregular property ender t…" at bounding box center [339, 295] width 295 height 20
type input "181"
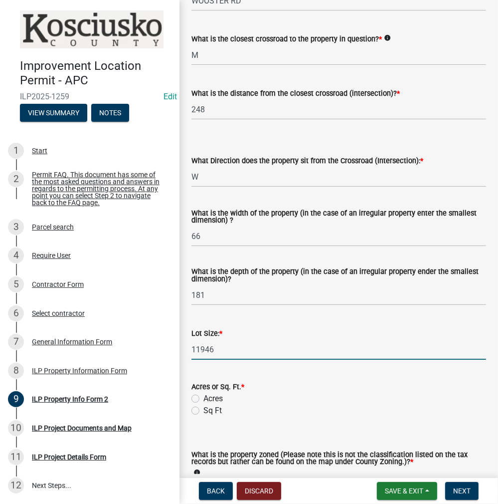
type input "11946"
click at [203, 407] on label "Sq Ft" at bounding box center [212, 410] width 18 height 12
click at [203, 407] on input "Sq Ft" at bounding box center [206, 407] width 6 height 6
radio input "true"
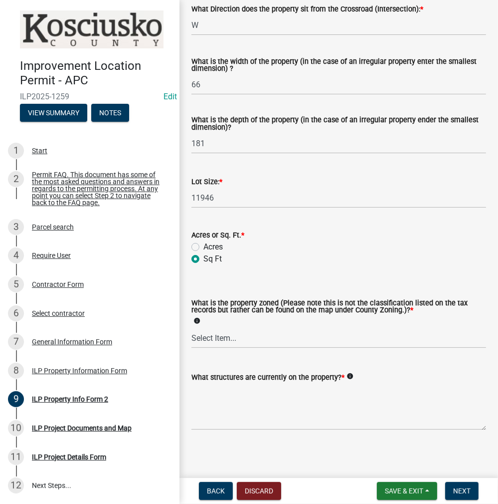
scroll to position [354, 0]
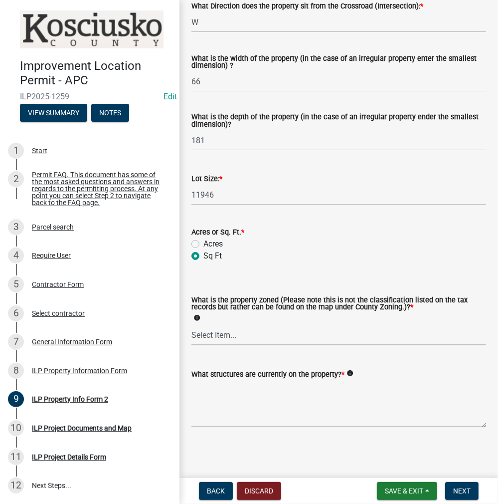
click at [215, 340] on select "Select Item... Agricultural Agricultural 2 Commercial Environmental Industrial …" at bounding box center [339, 335] width 295 height 20
click at [192, 325] on select "Select Item... Agricultural Agricultural 2 Commercial Environmental Industrial …" at bounding box center [339, 335] width 295 height 20
click at [221, 347] on wm-data-entity-input "What is the property zoned (Please note this is not the classification listed o…" at bounding box center [339, 312] width 295 height 83
click at [221, 335] on select "Select Item... Agricultural Agricultural 2 Commercial Environmental Industrial …" at bounding box center [339, 335] width 295 height 20
click at [192, 325] on select "Select Item... Agricultural Agricultural 2 Commercial Environmental Industrial …" at bounding box center [339, 335] width 295 height 20
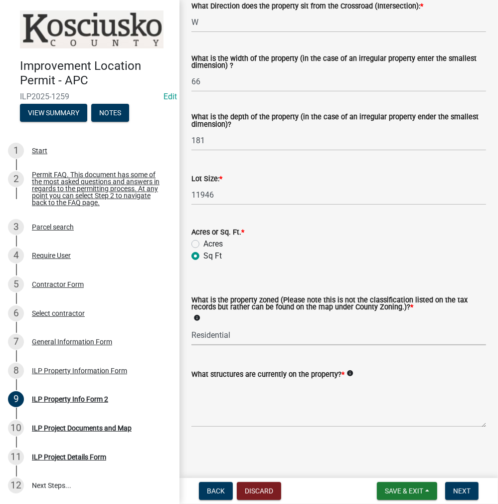
select select "1146270b-2111-4e23-bf7f-74ce85cf7041"
click at [225, 394] on textarea "What structures are currently on the property? *" at bounding box center [339, 403] width 295 height 47
type textarea "RESIDENCE & DET GARAGE"
click at [469, 490] on span "Next" at bounding box center [461, 491] width 17 height 8
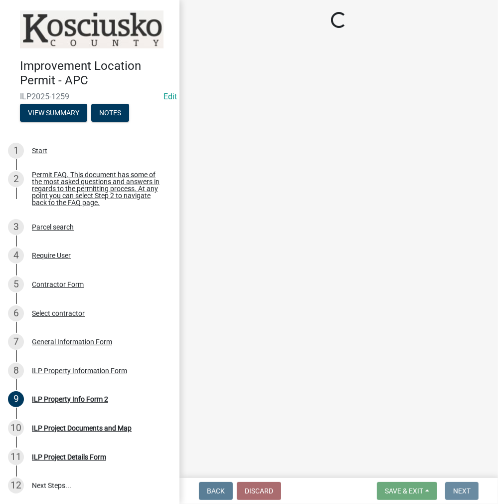
scroll to position [0, 0]
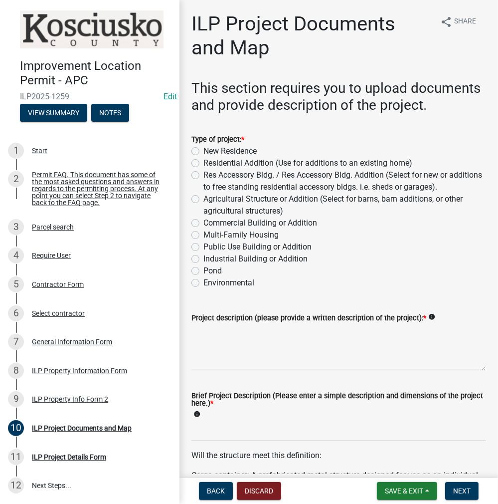
drag, startPoint x: 196, startPoint y: 191, endPoint x: 203, endPoint y: 197, distance: 8.9
click at [203, 191] on label "Res Accessory Bldg. / Res Accessory Bldg. Addition (Select for new or additions…" at bounding box center [344, 181] width 283 height 24
click at [203, 176] on input "Res Accessory Bldg. / Res Accessory Bldg. Addition (Select for new or additions…" at bounding box center [206, 172] width 6 height 6
radio input "true"
click at [219, 352] on textarea "Project description (please provide a written description of the project): *" at bounding box center [339, 347] width 295 height 47
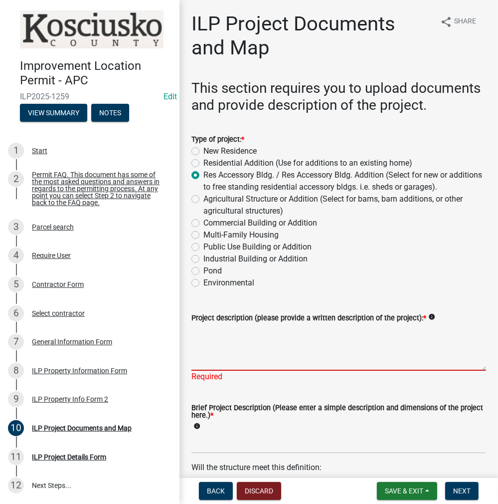
click at [209, 350] on textarea "Project description (please provide a written description of the project): *" at bounding box center [339, 347] width 295 height 47
type textarea "32X36 DET GARAGE ALREADY ON PROP"
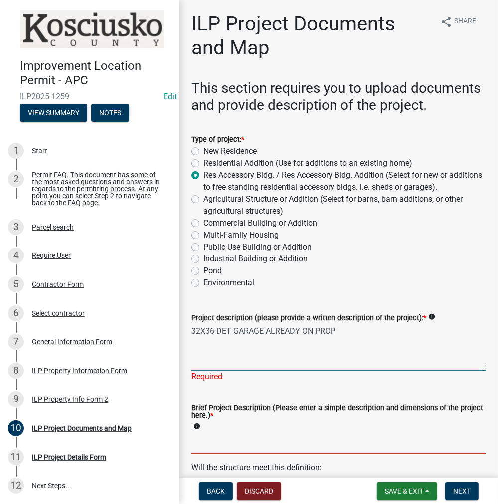
click at [220, 453] on input "Brief Project Description (Please enter a simple description and dimensions of …" at bounding box center [339, 443] width 295 height 20
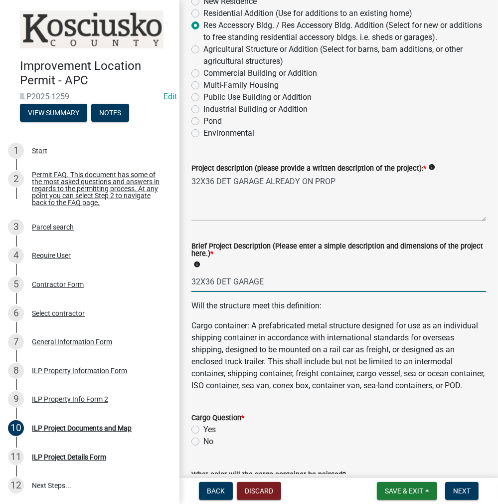
scroll to position [299, 0]
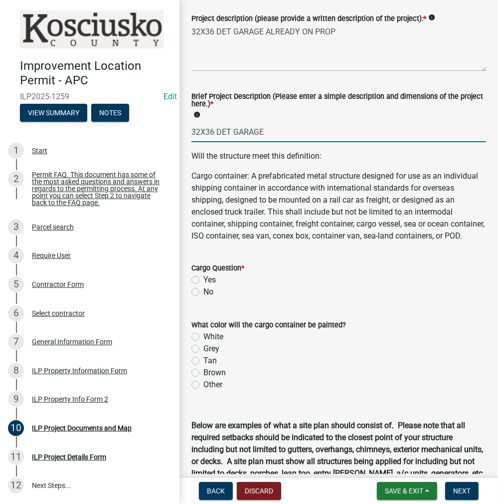
type input "32X36 DET GARAGE"
click at [197, 298] on div "No" at bounding box center [339, 292] width 295 height 12
click at [203, 298] on label "No" at bounding box center [208, 292] width 10 height 12
click at [203, 292] on input "No" at bounding box center [206, 289] width 6 height 6
radio input "true"
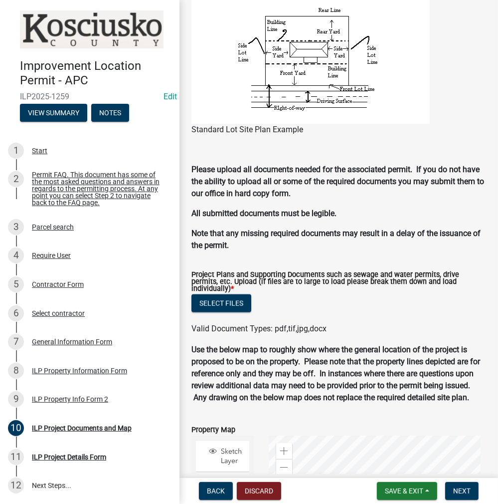
scroll to position [1047, 0]
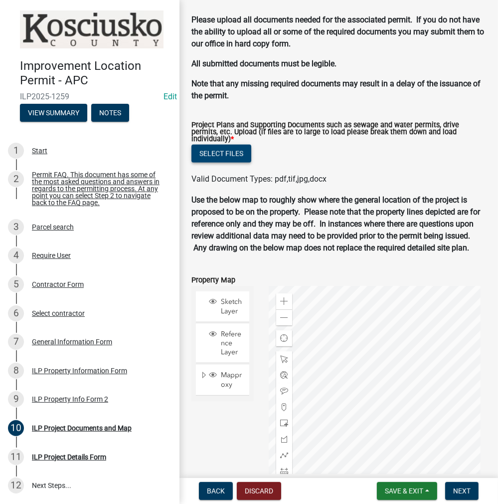
click at [232, 163] on button "Select files" at bounding box center [222, 154] width 60 height 18
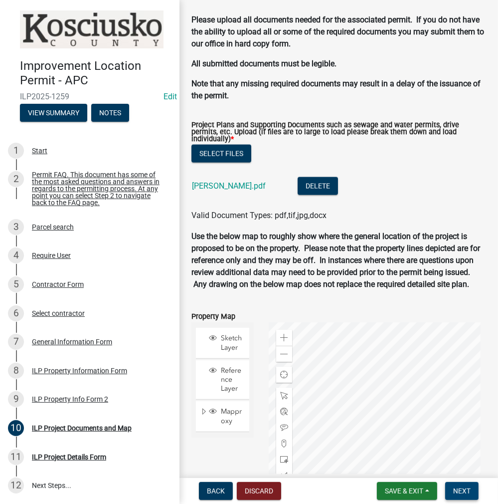
click at [464, 487] on span "Next" at bounding box center [461, 491] width 17 height 8
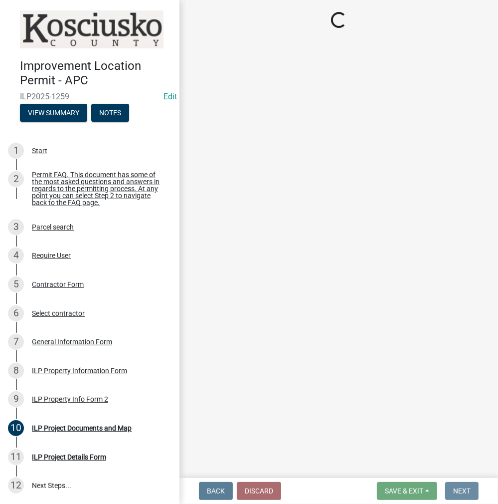
scroll to position [0, 0]
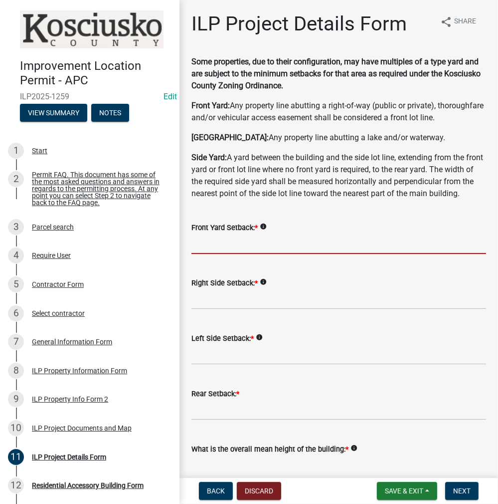
click at [202, 254] on input "text" at bounding box center [339, 243] width 295 height 20
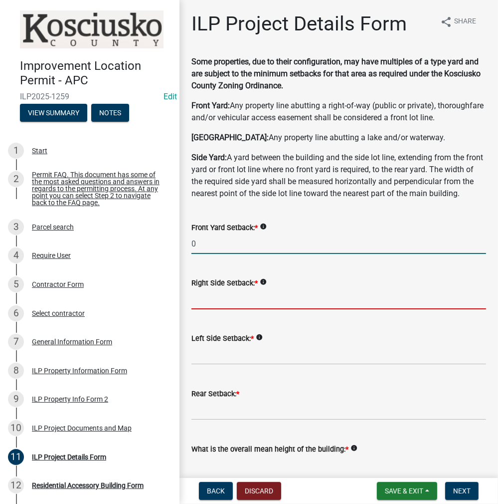
type input "0.0"
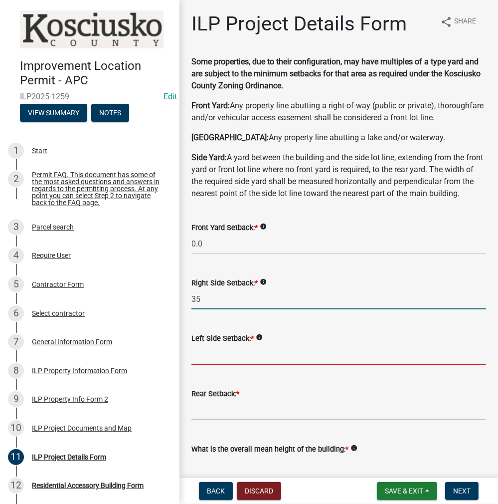
type input "35.0"
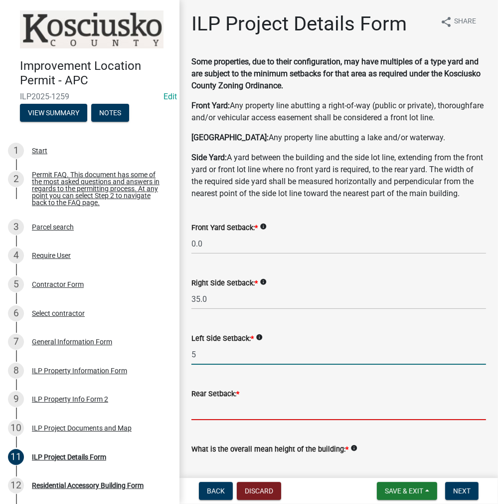
type input "5.0"
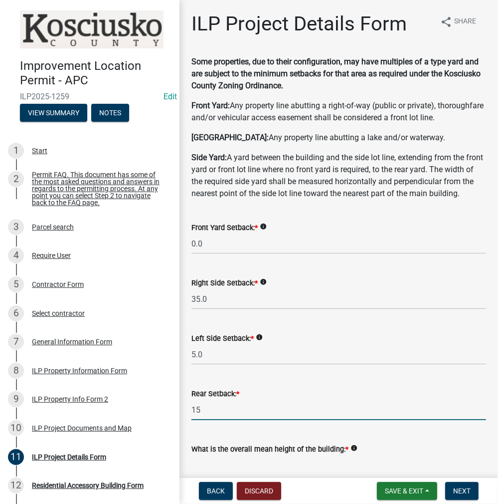
type input "15.0"
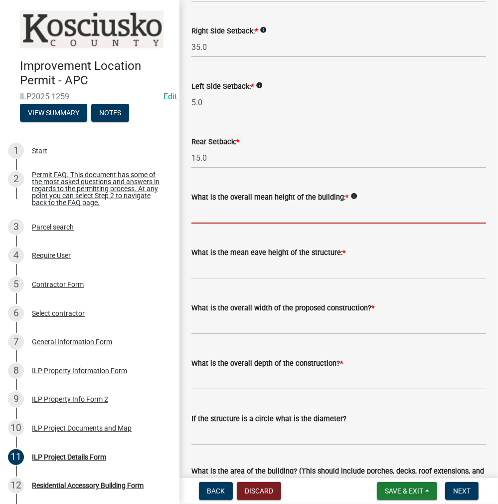
scroll to position [302, 0]
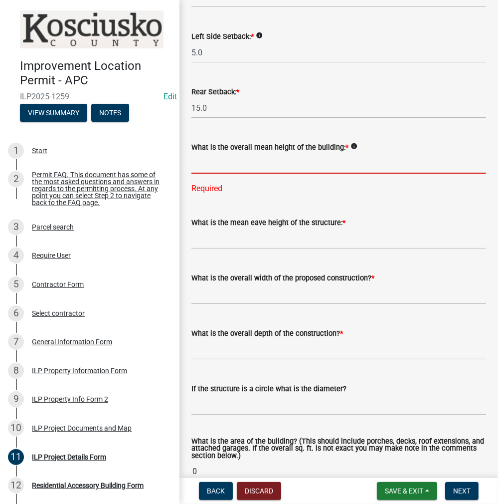
click at [233, 174] on input "text" at bounding box center [339, 163] width 295 height 20
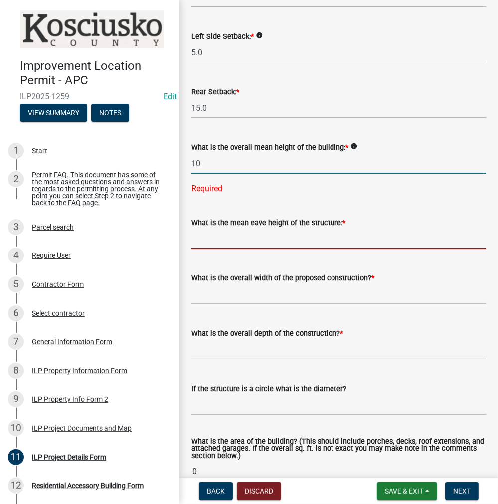
type input "10.0"
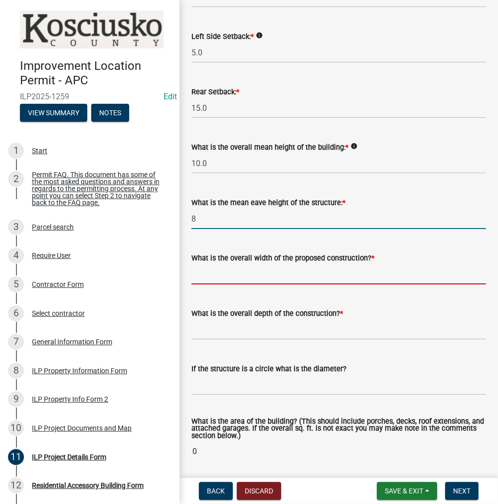
type input "8.0"
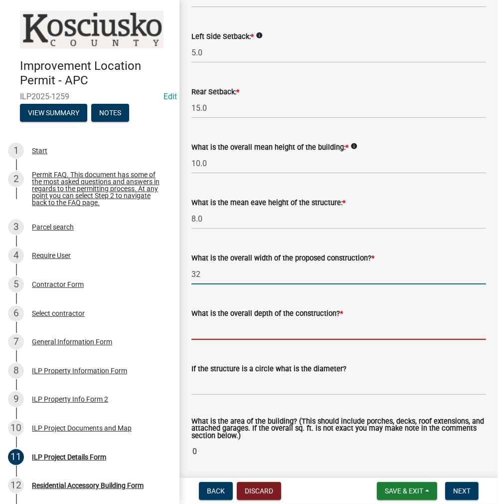
type input "32.00"
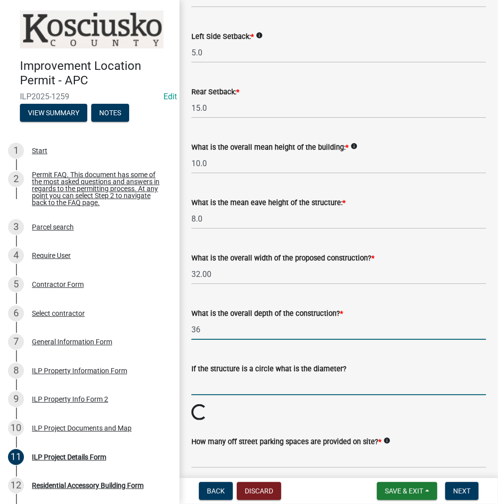
type input "36.00"
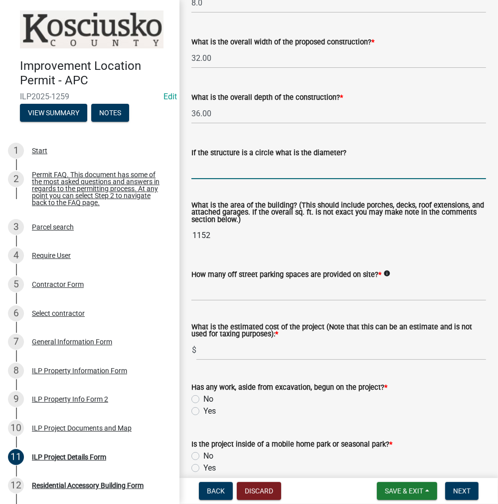
scroll to position [601, 0]
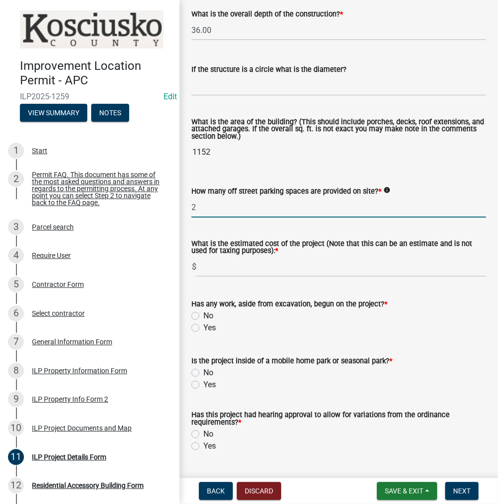
type input "2"
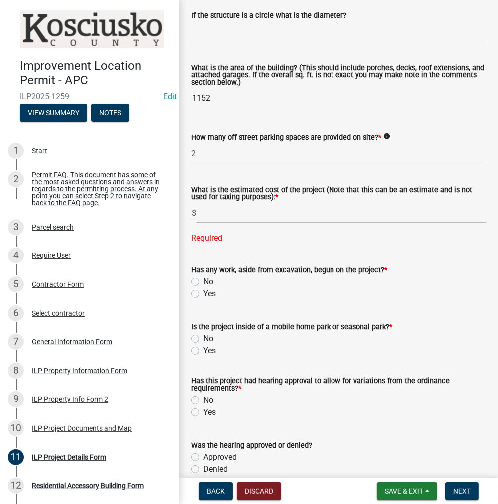
scroll to position [701, 0]
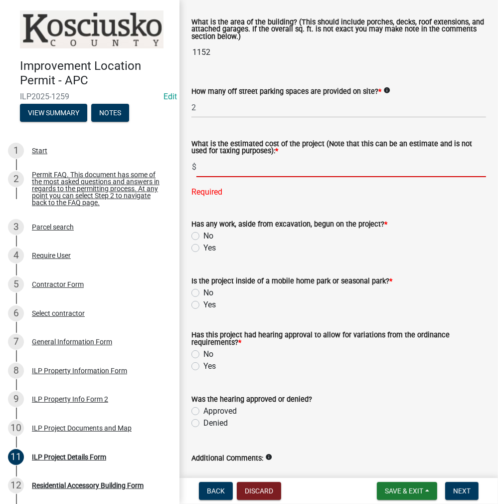
drag, startPoint x: 212, startPoint y: 194, endPoint x: 224, endPoint y: 191, distance: 11.9
click at [215, 177] on input "text" at bounding box center [342, 167] width 290 height 20
type input "26100"
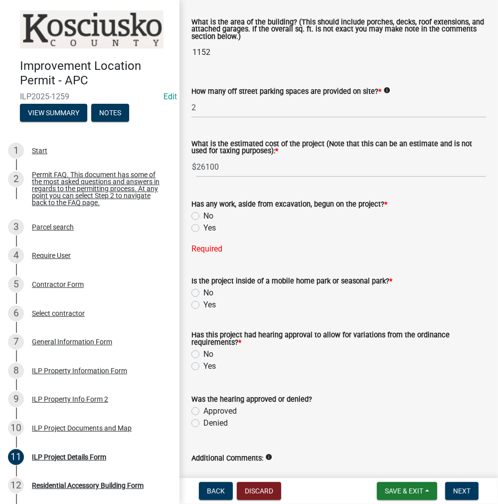
click at [203, 234] on label "Yes" at bounding box center [209, 228] width 12 height 12
click at [203, 228] on input "Yes" at bounding box center [206, 225] width 6 height 6
radio input "true"
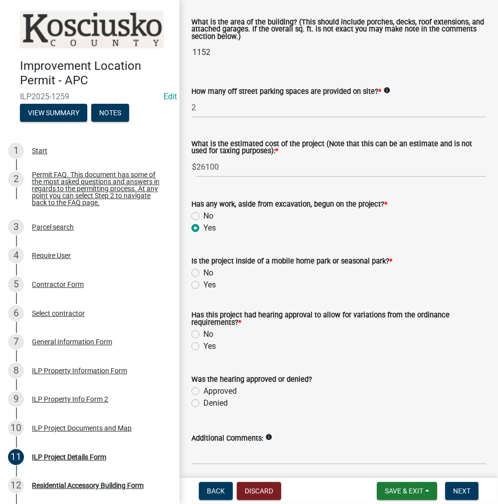
click at [203, 279] on label "No" at bounding box center [208, 273] width 10 height 12
click at [203, 273] on input "No" at bounding box center [206, 270] width 6 height 6
radio input "true"
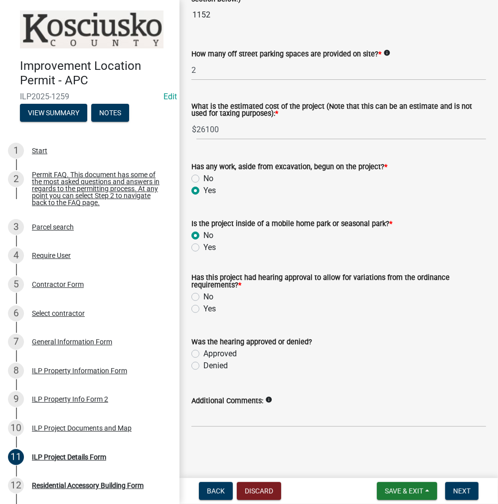
click at [203, 308] on label "Yes" at bounding box center [209, 309] width 12 height 12
click at [203, 308] on input "Yes" at bounding box center [206, 306] width 6 height 6
radio input "true"
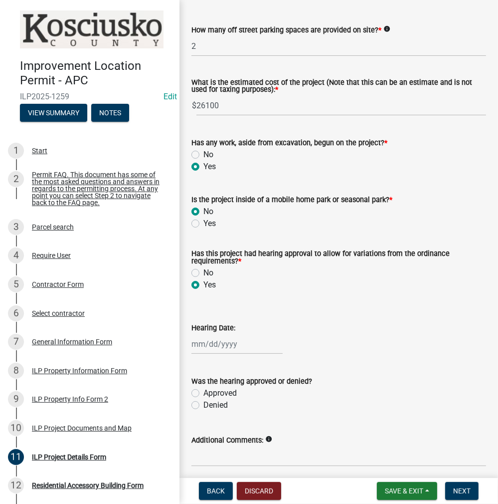
select select "10"
select select "2025"
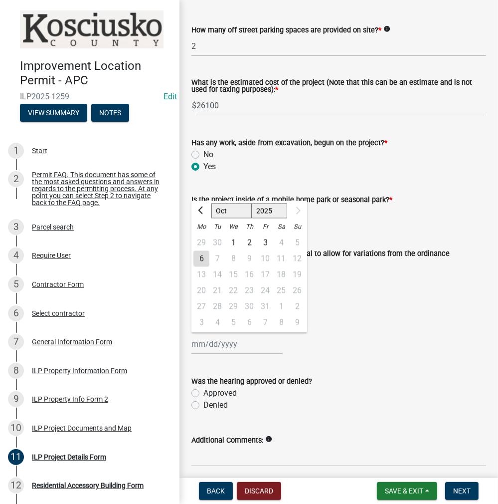
click at [229, 354] on div "[PERSON_NAME] Feb Mar Apr [PERSON_NAME][DATE] Sep [DATE] 1526 1527 1528 1529 15…" at bounding box center [237, 344] width 91 height 20
click at [201, 214] on span "Previous month" at bounding box center [201, 209] width 7 height 7
select select "7"
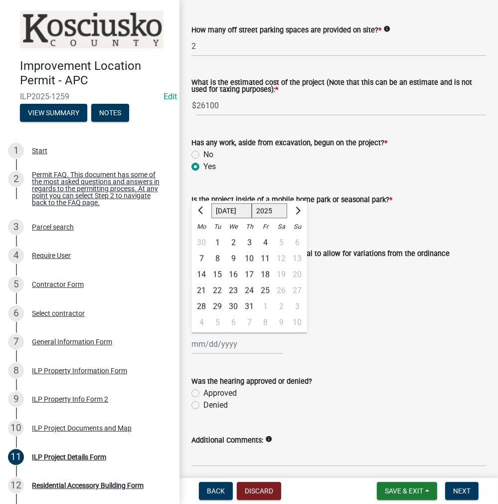
click at [201, 266] on div "7" at bounding box center [202, 258] width 16 height 16
type input "[DATE]"
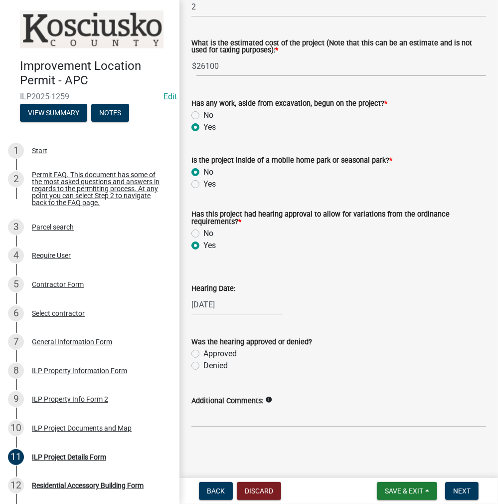
scroll to position [825, 0]
click at [203, 353] on label "Approved" at bounding box center [219, 354] width 33 height 12
click at [203, 353] on input "Approved" at bounding box center [206, 351] width 6 height 6
radio input "true"
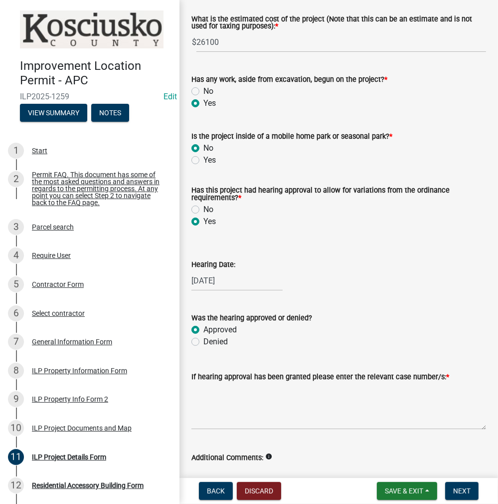
scroll to position [906, 0]
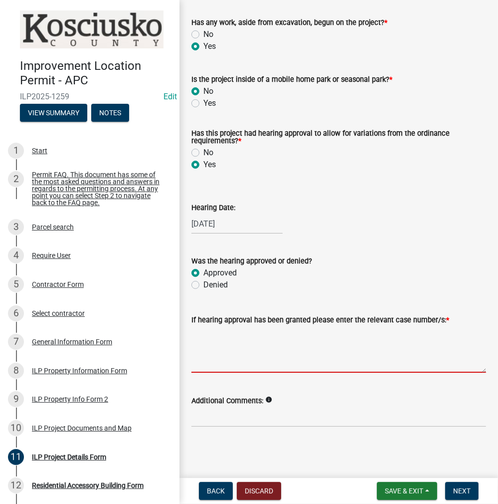
click at [222, 357] on textarea "If hearing approval has been granted please enter the relevant case number/s: *" at bounding box center [339, 349] width 295 height 47
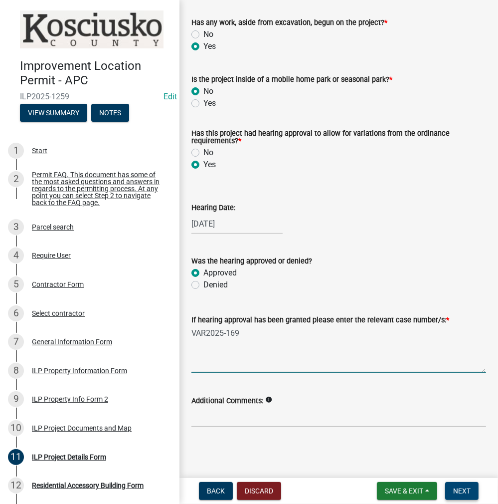
type textarea "VAR2025-169"
click at [475, 492] on button "Next" at bounding box center [461, 491] width 33 height 18
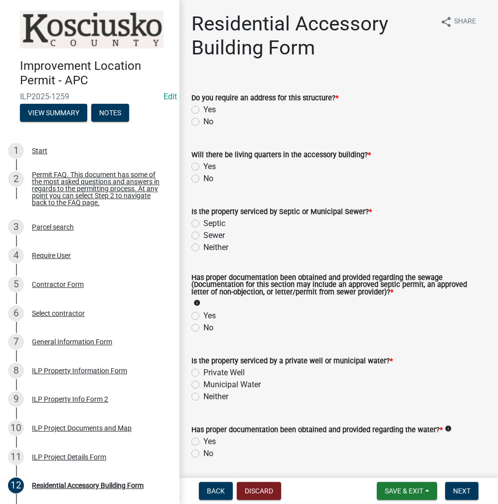
click at [203, 123] on label "No" at bounding box center [208, 122] width 10 height 12
click at [203, 122] on input "No" at bounding box center [206, 119] width 6 height 6
radio input "true"
click at [203, 176] on label "No" at bounding box center [208, 179] width 10 height 12
click at [203, 176] on input "No" at bounding box center [206, 176] width 6 height 6
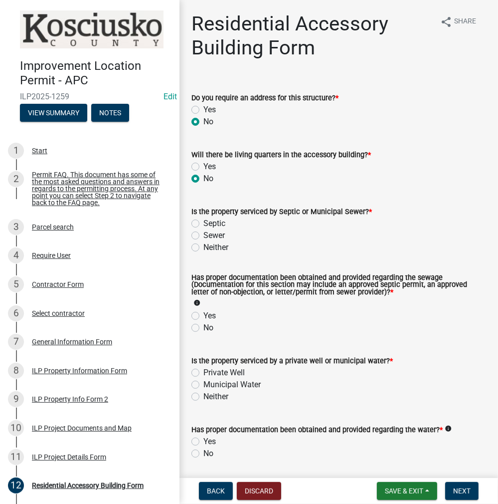
radio input "true"
click at [203, 223] on label "Septic" at bounding box center [214, 223] width 22 height 12
click at [203, 223] on input "Septic" at bounding box center [206, 220] width 6 height 6
radio input "true"
click at [203, 315] on label "Yes" at bounding box center [209, 316] width 12 height 12
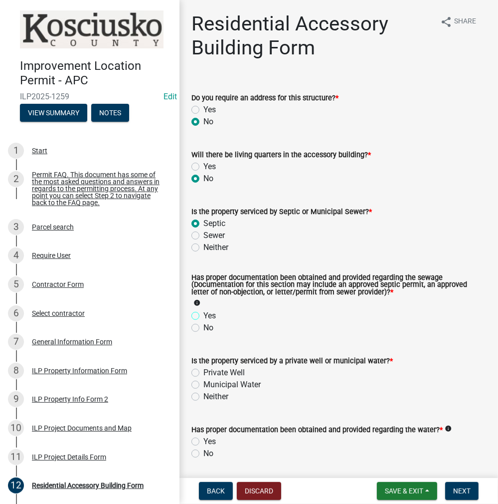
click at [203, 315] on input "Yes" at bounding box center [206, 313] width 6 height 6
radio input "true"
click at [203, 374] on label "Private Well" at bounding box center [223, 373] width 41 height 12
click at [203, 373] on input "Private Well" at bounding box center [206, 370] width 6 height 6
radio input "true"
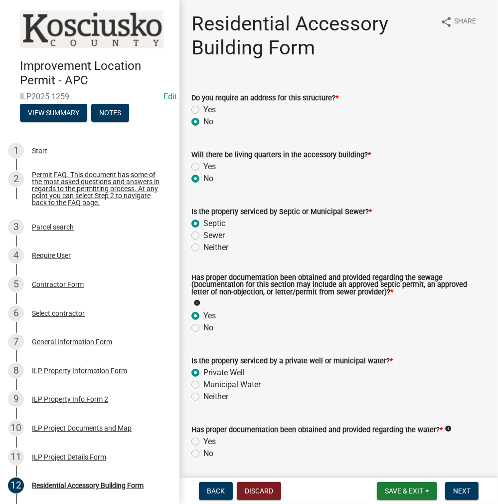
click at [203, 441] on label "Yes" at bounding box center [209, 441] width 12 height 12
click at [203, 441] on input "Yes" at bounding box center [206, 438] width 6 height 6
radio input "true"
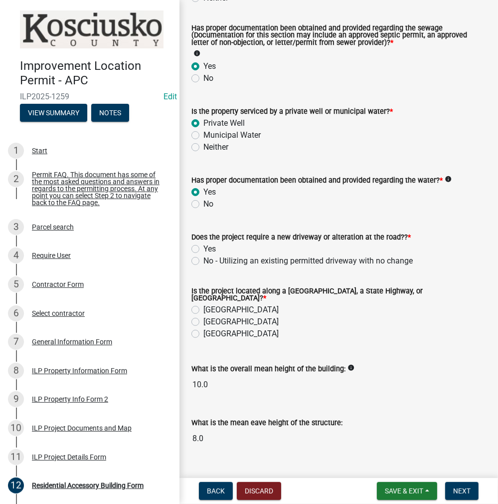
scroll to position [266, 0]
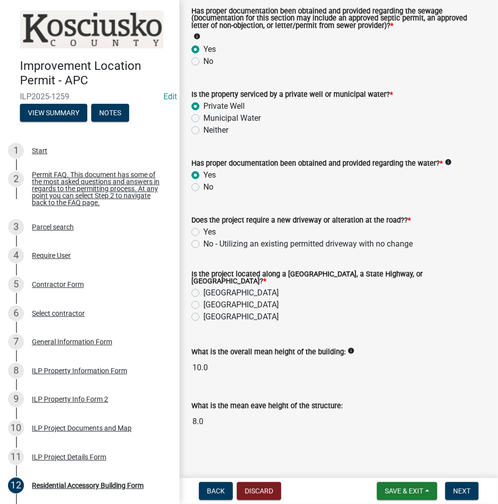
click at [203, 244] on label "No - Utilizing an existing permitted driveway with no change" at bounding box center [307, 244] width 209 height 12
click at [203, 244] on input "No - Utilizing an existing permitted driveway with no change" at bounding box center [206, 241] width 6 height 6
radio input "true"
click at [203, 289] on label "[GEOGRAPHIC_DATA]" at bounding box center [240, 293] width 75 height 12
click at [203, 289] on input "[GEOGRAPHIC_DATA]" at bounding box center [206, 290] width 6 height 6
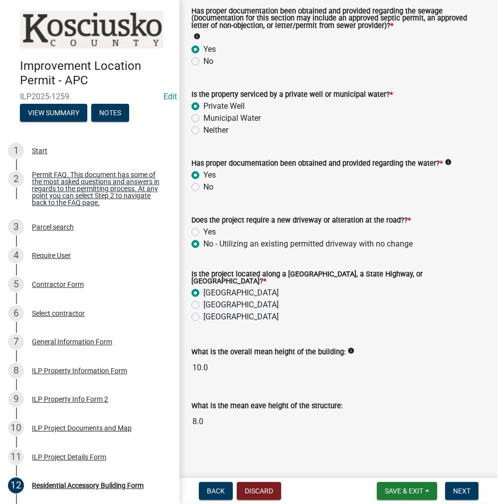
radio input "true"
click at [453, 487] on button "Next" at bounding box center [461, 491] width 33 height 18
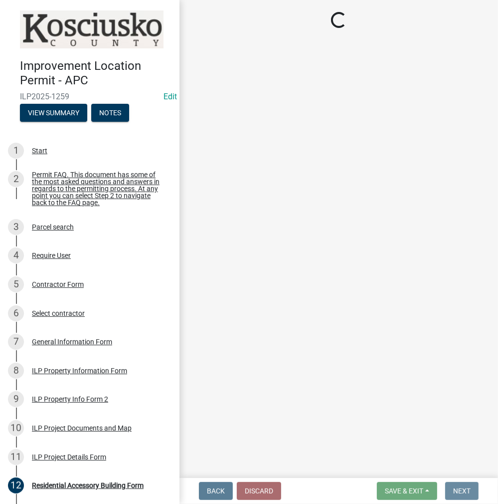
scroll to position [0, 0]
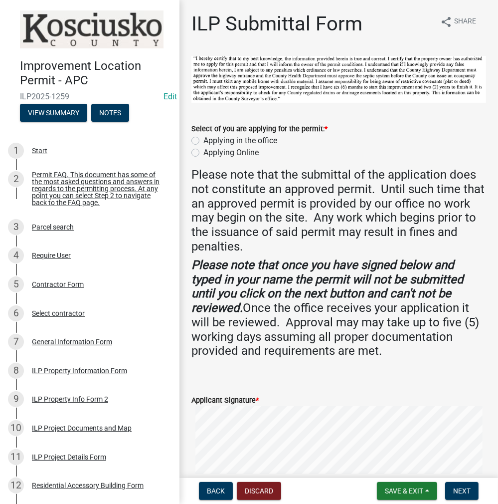
click at [203, 139] on label "Applying in the office" at bounding box center [240, 141] width 74 height 12
click at [203, 139] on input "Applying in the office" at bounding box center [206, 138] width 6 height 6
radio input "true"
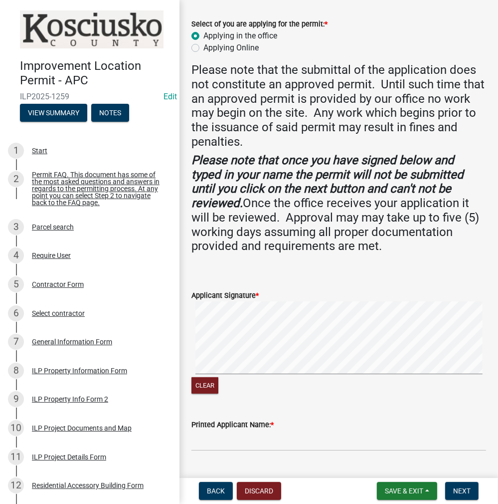
scroll to position [181, 0]
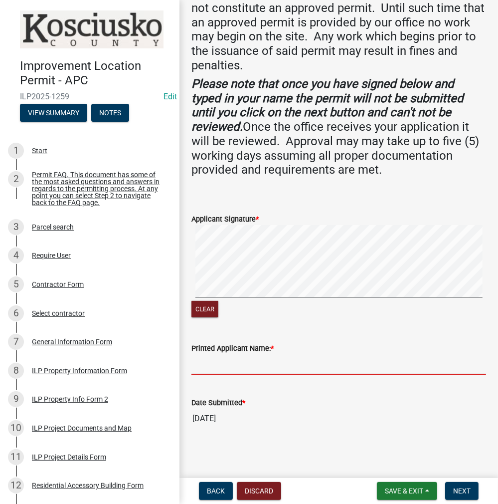
click at [221, 363] on input "Printed Applicant Name: *" at bounding box center [339, 364] width 295 height 20
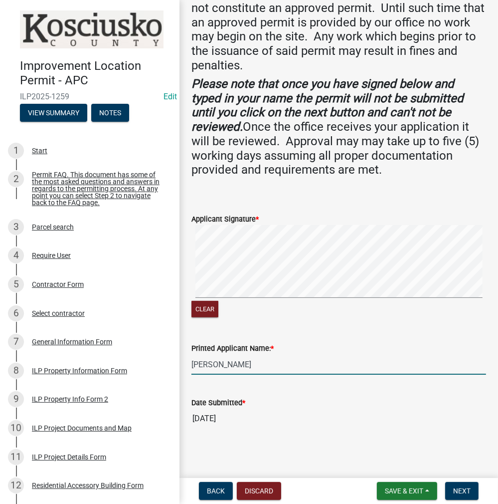
type input "[PERSON_NAME]"
click at [464, 494] on span "Next" at bounding box center [461, 491] width 17 height 8
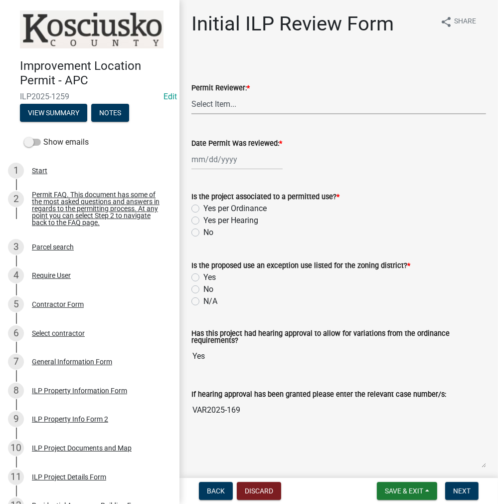
click at [208, 108] on select "Select Item... MMS LT AT CS [PERSON_NAME]" at bounding box center [339, 104] width 295 height 20
click at [192, 94] on select "Select Item... MMS LT AT CS [PERSON_NAME]" at bounding box center [339, 104] width 295 height 20
select select "c872cdc8-ca01-49f1-a213-e4b05fa58cd2"
click at [225, 158] on div at bounding box center [237, 159] width 91 height 20
select select "10"
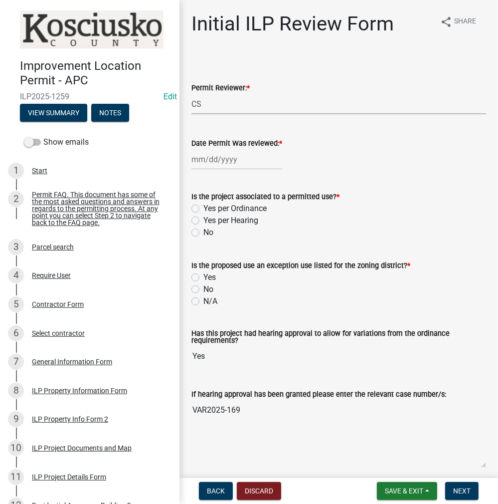
select select "2025"
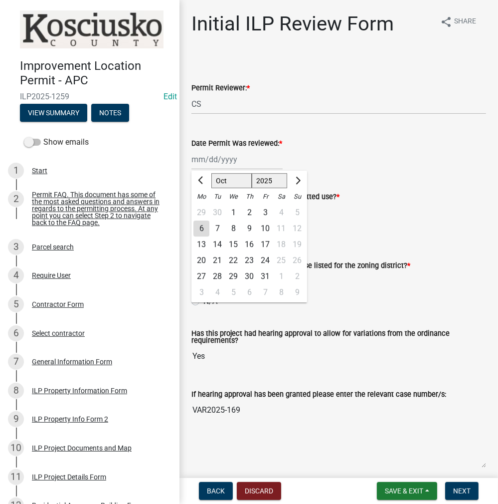
click at [205, 224] on div "6" at bounding box center [202, 228] width 16 height 16
type input "[DATE]"
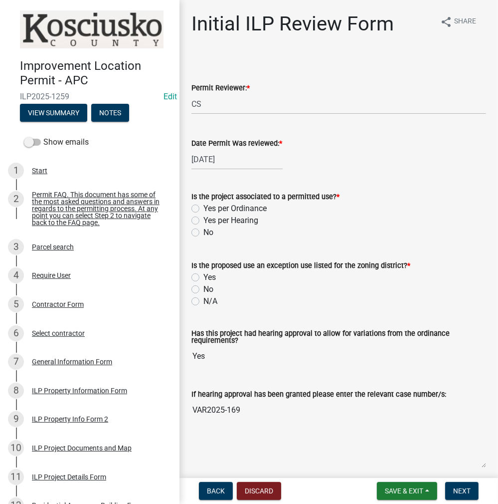
click at [203, 218] on label "Yes per Hearing" at bounding box center [230, 220] width 55 height 12
click at [203, 218] on input "Yes per Hearing" at bounding box center [206, 217] width 6 height 6
radio input "true"
click at [203, 286] on label "No" at bounding box center [208, 289] width 10 height 12
click at [203, 286] on input "No" at bounding box center [206, 286] width 6 height 6
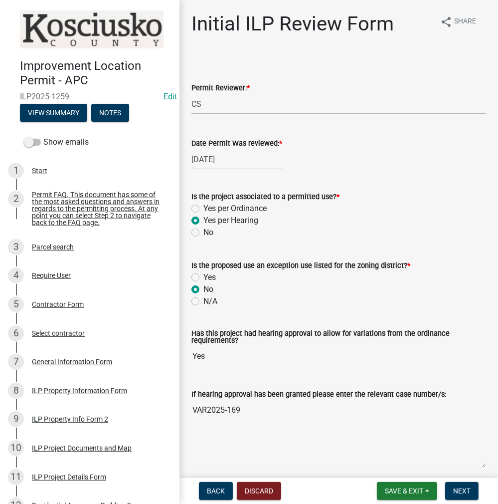
radio input "true"
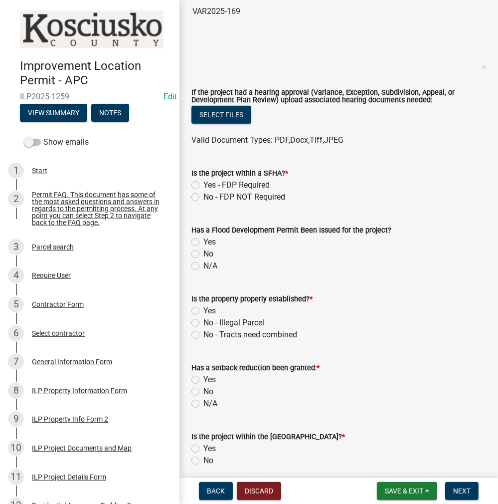
scroll to position [399, 0]
click at [203, 195] on label "No - FDP NOT Required" at bounding box center [244, 197] width 82 height 12
click at [203, 195] on input "No - FDP NOT Required" at bounding box center [206, 194] width 6 height 6
radio input "true"
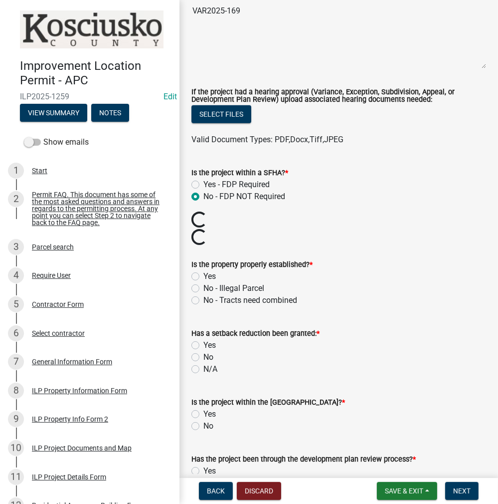
click at [203, 276] on label "Yes" at bounding box center [209, 276] width 12 height 12
click at [203, 276] on input "Yes" at bounding box center [206, 273] width 6 height 6
radio input "true"
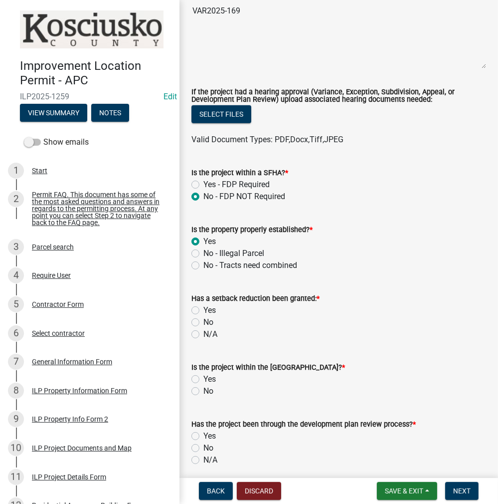
click at [203, 321] on label "No" at bounding box center [208, 322] width 10 height 12
click at [203, 321] on input "No" at bounding box center [206, 319] width 6 height 6
radio input "true"
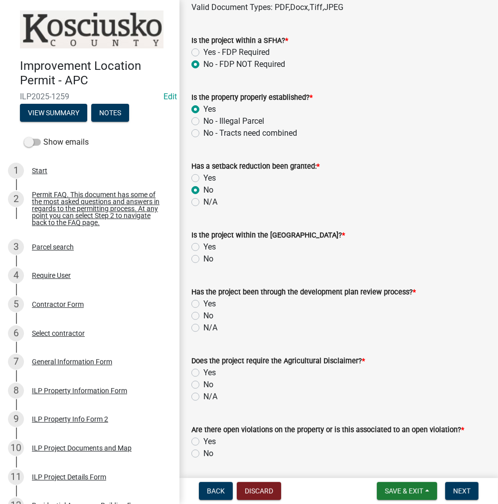
scroll to position [549, 0]
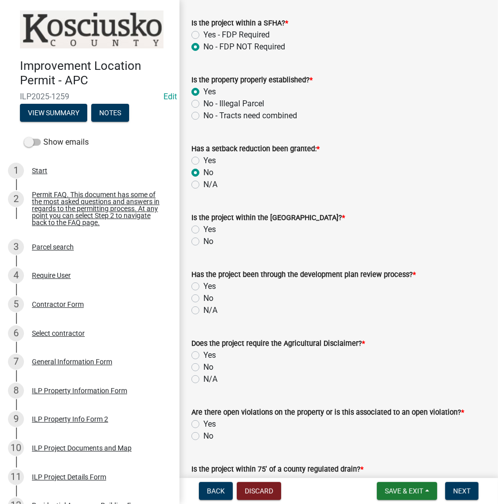
click at [203, 240] on label "No" at bounding box center [208, 241] width 10 height 12
click at [203, 240] on input "No" at bounding box center [206, 238] width 6 height 6
radio input "true"
click at [203, 295] on label "No" at bounding box center [208, 298] width 10 height 12
click at [203, 295] on input "No" at bounding box center [206, 295] width 6 height 6
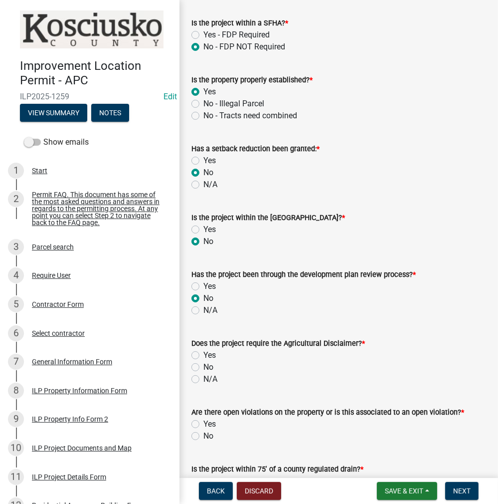
radio input "true"
click at [203, 367] on label "No" at bounding box center [208, 367] width 10 height 12
click at [203, 367] on input "No" at bounding box center [206, 364] width 6 height 6
radio input "true"
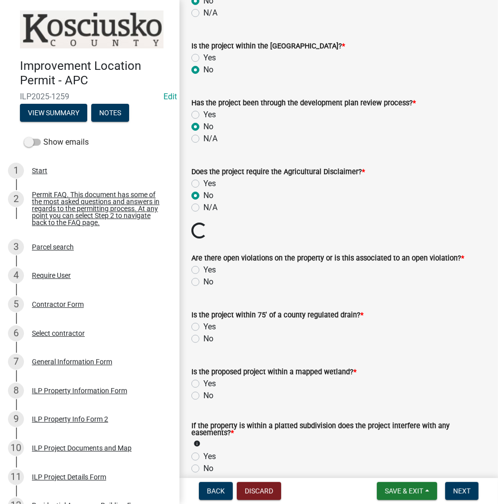
scroll to position [748, 0]
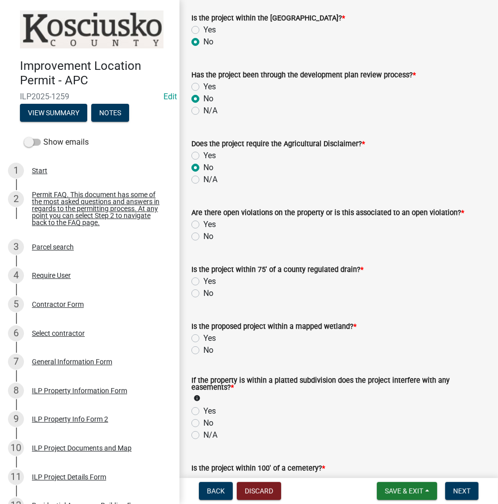
click at [203, 222] on label "Yes" at bounding box center [209, 224] width 12 height 12
click at [203, 222] on input "Yes" at bounding box center [206, 221] width 6 height 6
radio input "true"
click at [203, 290] on label "No" at bounding box center [208, 293] width 10 height 12
click at [203, 290] on input "No" at bounding box center [206, 290] width 6 height 6
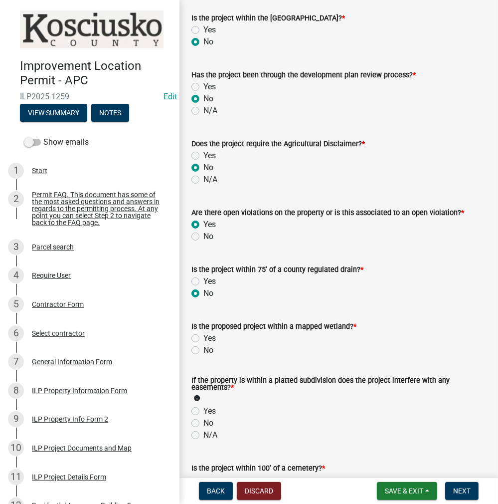
radio input "true"
click at [203, 350] on label "No" at bounding box center [208, 350] width 10 height 12
click at [203, 350] on input "No" at bounding box center [206, 347] width 6 height 6
radio input "true"
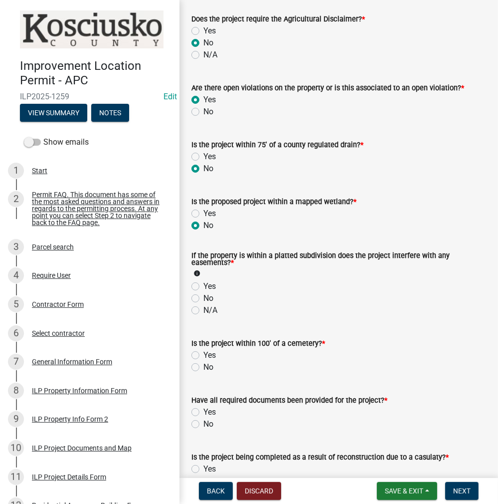
scroll to position [898, 0]
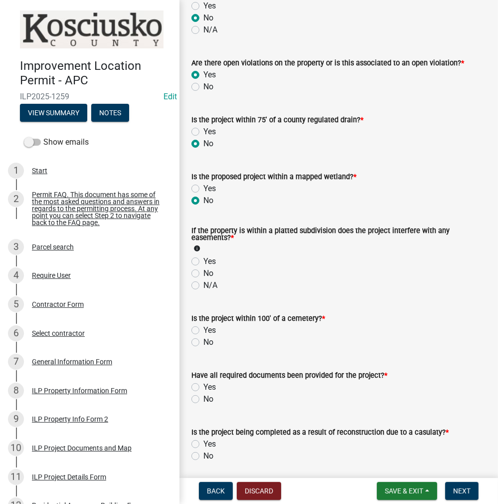
click at [203, 274] on label "No" at bounding box center [208, 273] width 10 height 12
click at [203, 274] on input "No" at bounding box center [206, 270] width 6 height 6
radio input "true"
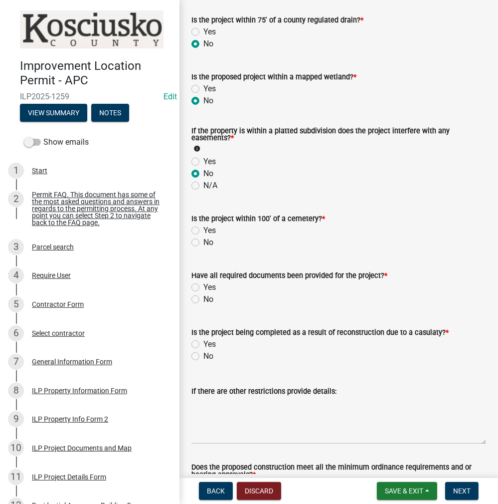
click at [203, 241] on label "No" at bounding box center [208, 242] width 10 height 12
click at [203, 241] on input "No" at bounding box center [206, 239] width 6 height 6
radio input "true"
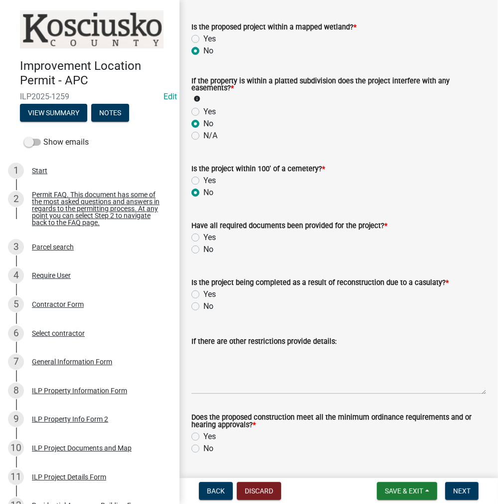
click at [200, 240] on div "Yes" at bounding box center [339, 237] width 295 height 12
click at [203, 238] on label "Yes" at bounding box center [209, 237] width 12 height 12
click at [203, 238] on input "Yes" at bounding box center [206, 234] width 6 height 6
radio input "true"
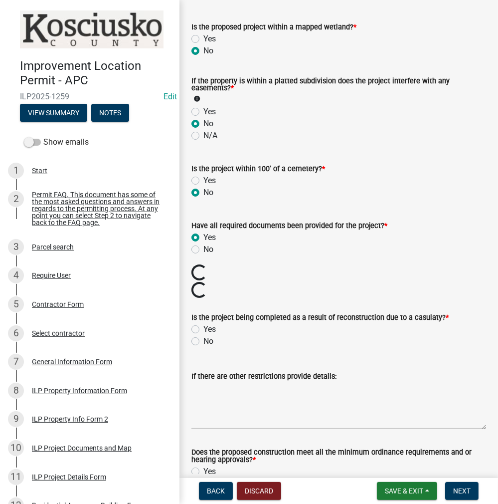
click at [194, 338] on wm-data-entity-input "Is the project being completed as a result of reconstruction due to a casulaty?…" at bounding box center [339, 327] width 295 height 57
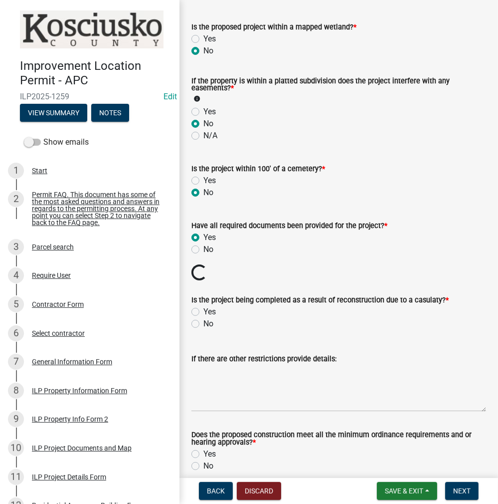
click at [203, 323] on label "No" at bounding box center [208, 324] width 10 height 12
click at [203, 323] on input "No" at bounding box center [206, 321] width 6 height 6
radio input "true"
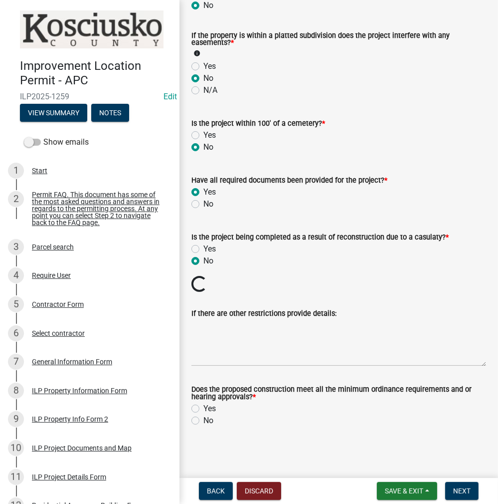
scroll to position [1075, 0]
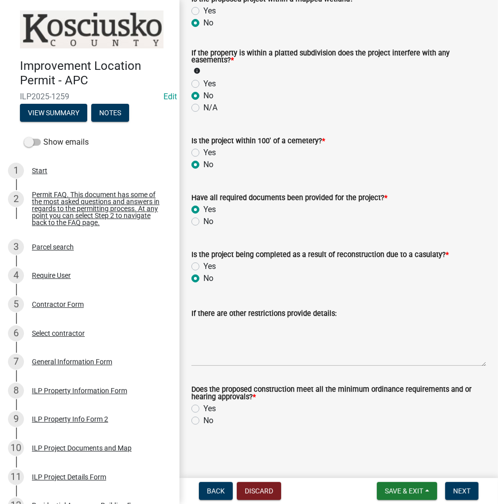
drag, startPoint x: 196, startPoint y: 407, endPoint x: 206, endPoint y: 410, distance: 10.4
click at [203, 406] on label "Yes" at bounding box center [209, 409] width 12 height 12
click at [203, 406] on input "Yes" at bounding box center [206, 406] width 6 height 6
radio input "true"
click at [461, 491] on span "Next" at bounding box center [461, 491] width 17 height 8
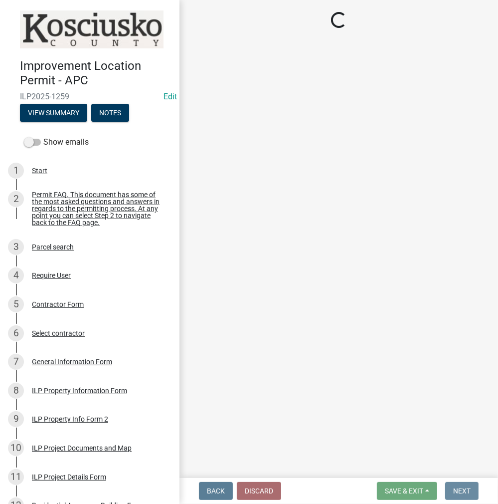
scroll to position [0, 0]
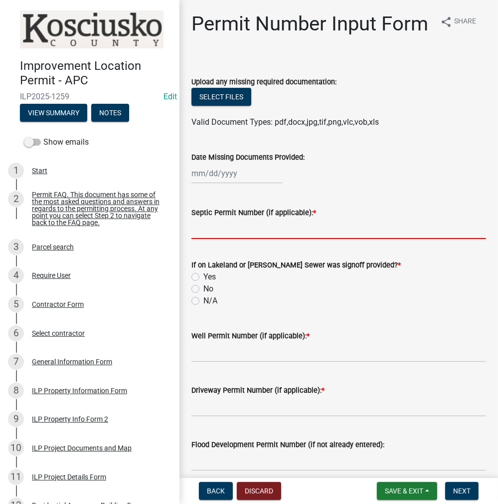
click at [203, 239] on input "Septic Permit Number (if applicable): *" at bounding box center [339, 228] width 295 height 20
type input "LONO"
click at [203, 295] on label "No" at bounding box center [208, 289] width 10 height 12
click at [203, 289] on input "No" at bounding box center [206, 286] width 6 height 6
radio input "true"
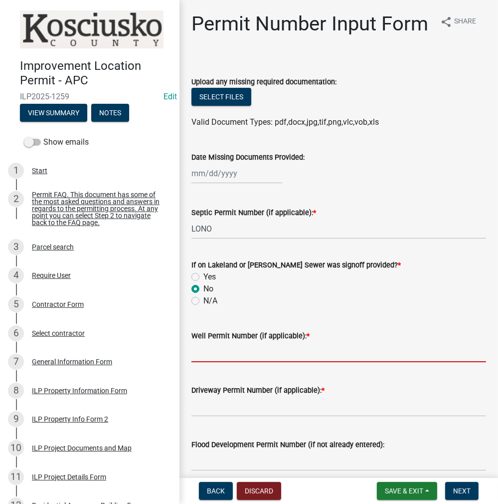
click at [202, 362] on input "Well Permit Number (if applicable): *" at bounding box center [339, 352] width 295 height 20
type input "LONO"
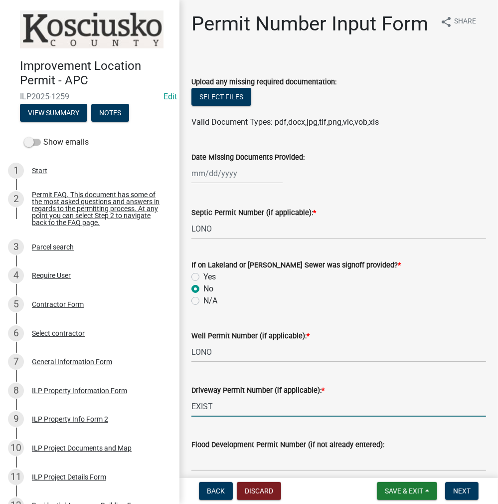
type input "EXIST"
drag, startPoint x: 481, startPoint y: 494, endPoint x: 467, endPoint y: 491, distance: 14.2
click at [471, 493] on form "Save & Exit Save Save & Exit Next" at bounding box center [428, 491] width 110 height 18
click at [467, 491] on span "Next" at bounding box center [461, 491] width 17 height 8
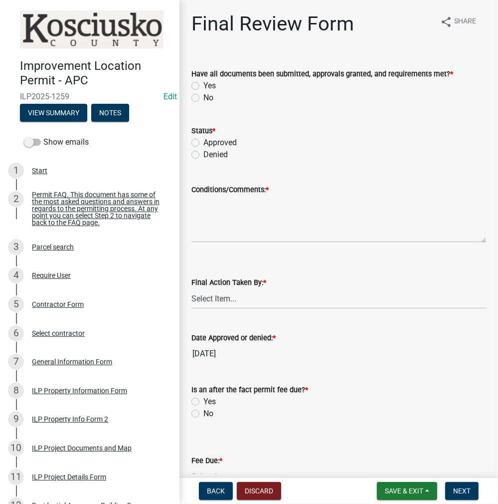
click at [189, 80] on div "Have all documents been submitted, approvals granted, and requirements met? * Y…" at bounding box center [339, 80] width 310 height 48
click at [203, 82] on label "Yes" at bounding box center [209, 86] width 12 height 12
click at [203, 82] on input "Yes" at bounding box center [206, 83] width 6 height 6
radio input "true"
click at [203, 141] on label "Approved" at bounding box center [219, 143] width 33 height 12
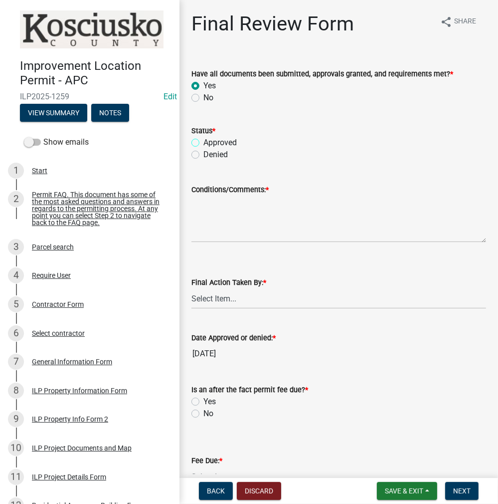
click at [203, 141] on input "Approved" at bounding box center [206, 140] width 6 height 6
radio input "true"
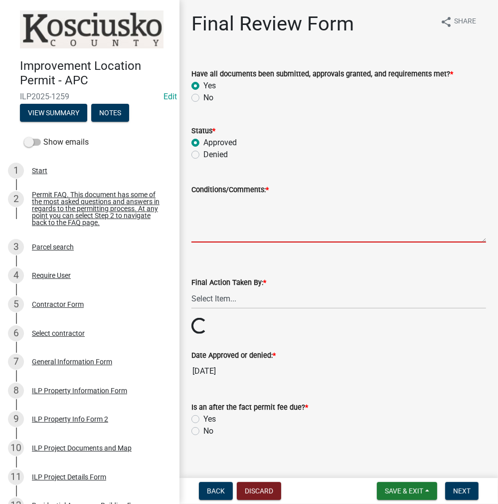
click at [209, 216] on textarea "Conditions/Comments: *" at bounding box center [339, 219] width 295 height 47
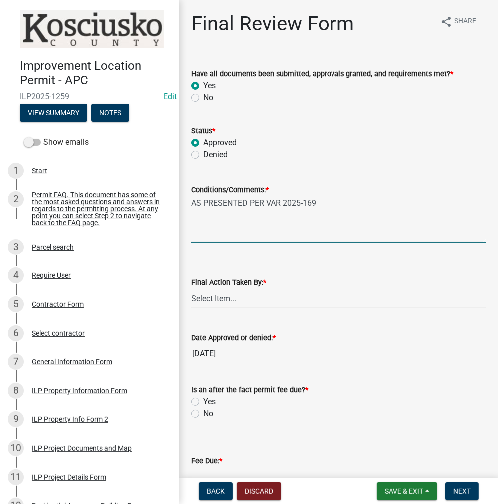
type textarea "AS PRESENTED PER VAR 2025-169"
click at [222, 297] on select "Select Item... MMS LT AT CS [PERSON_NAME]" at bounding box center [339, 298] width 295 height 20
click at [192, 288] on select "Select Item... MMS LT AT CS [PERSON_NAME]" at bounding box center [339, 298] width 295 height 20
select select "c872cdc8-ca01-49f1-a213-e4b05fa58cd2"
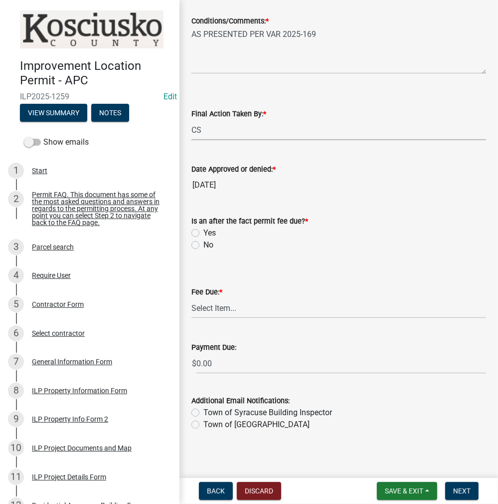
scroll to position [173, 0]
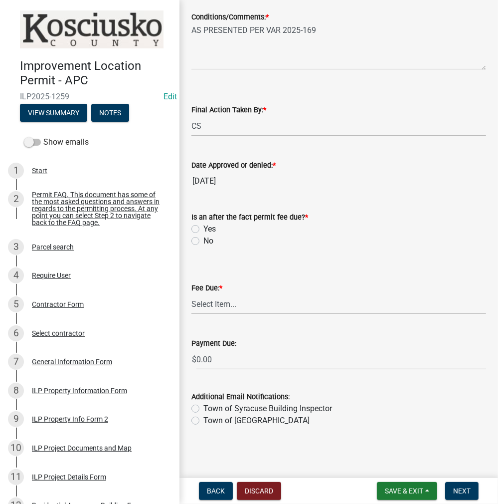
click at [203, 237] on label "No" at bounding box center [208, 241] width 10 height 12
click at [203, 237] on input "No" at bounding box center [206, 238] width 6 height 6
radio input "true"
click at [211, 300] on select "Select Item... N/A $10.00 $25.00 $125.00 $250 $500 $500 + $10.00 for every 10 s…" at bounding box center [339, 304] width 295 height 20
click at [192, 314] on select "Select Item... N/A $10.00 $25.00 $125.00 $250 $500 $500 + $10.00 for every 10 s…" at bounding box center [339, 304] width 295 height 20
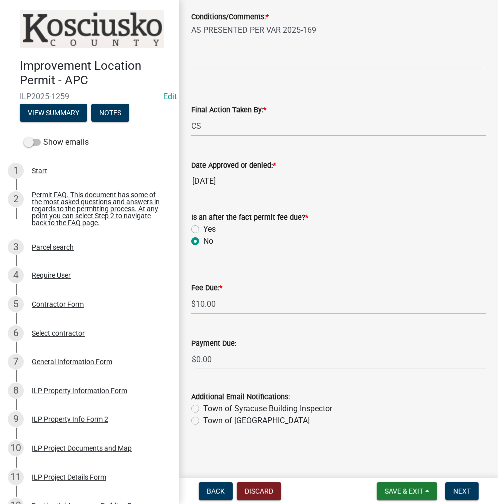
select select "6f482d1d-eb35-47e6-92b0-143404755581"
click at [466, 491] on span "Next" at bounding box center [461, 491] width 17 height 8
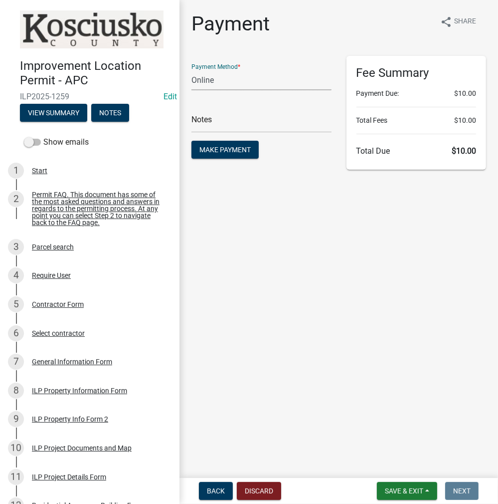
click at [224, 76] on select "Credit Card POS Check Cash Online" at bounding box center [262, 80] width 140 height 20
select select "2: 1"
click at [192, 70] on select "Credit Card POS Check Cash Online" at bounding box center [262, 80] width 140 height 20
click at [209, 121] on input "text" at bounding box center [262, 122] width 140 height 20
type input "ILP 2025-1259"
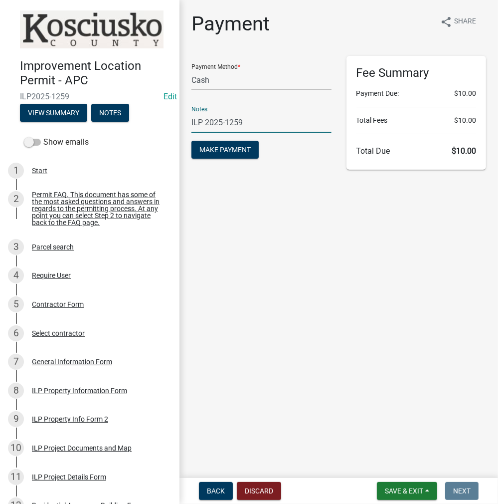
click at [192, 141] on button "Make Payment" at bounding box center [225, 150] width 67 height 18
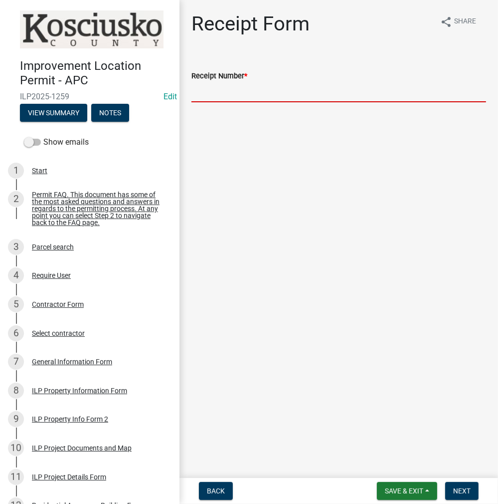
click at [268, 91] on input "Receipt Number *" at bounding box center [339, 92] width 295 height 20
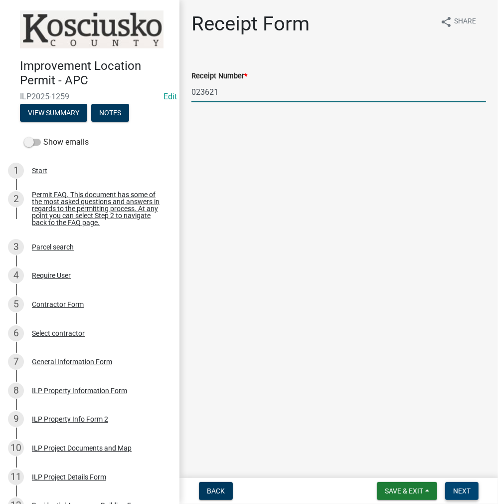
type input "023621"
click at [459, 485] on button "Next" at bounding box center [461, 491] width 33 height 18
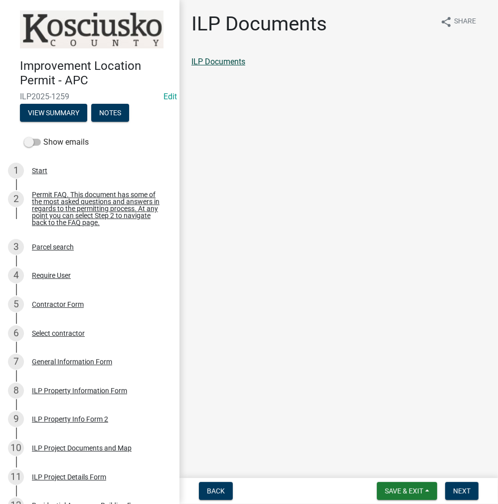
click at [240, 63] on link "ILP Documents" at bounding box center [219, 61] width 54 height 9
click at [467, 491] on span "Next" at bounding box center [461, 491] width 17 height 8
